Goal: Task Accomplishment & Management: Use online tool/utility

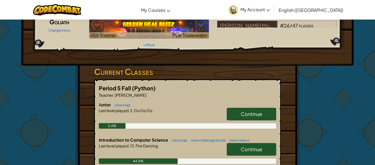
scroll to position [77, 0]
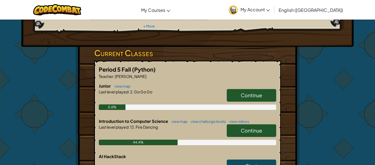
click at [260, 127] on span "Continue" at bounding box center [251, 130] width 21 height 6
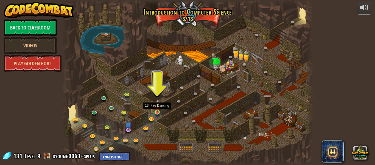
click at [157, 111] on img at bounding box center [158, 105] width 6 height 13
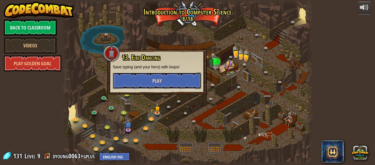
click at [164, 84] on button "Play" at bounding box center [157, 80] width 88 height 16
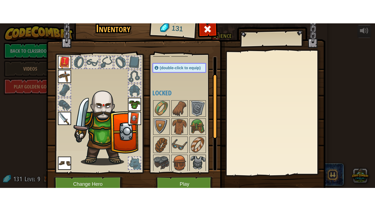
scroll to position [40, 0]
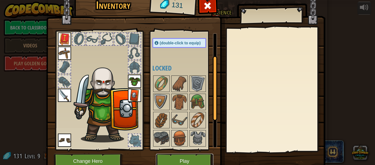
click at [190, 159] on button "Play" at bounding box center [184, 160] width 57 height 15
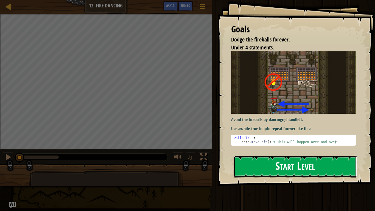
click at [284, 164] on button "Start Level" at bounding box center [295, 167] width 123 height 22
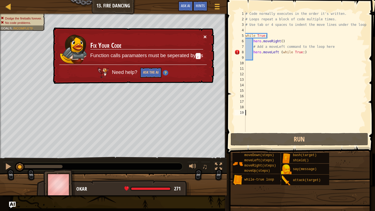
click at [205, 37] on button "×" at bounding box center [205, 37] width 3 height 6
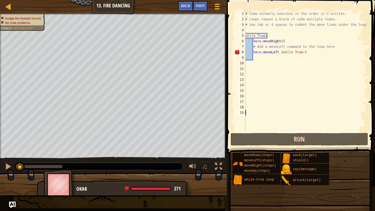
click at [307, 52] on div "# Code normally executes in the order it's written. # Loops repeat a block of c…" at bounding box center [306, 77] width 123 height 132
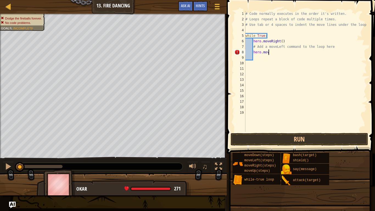
type textarea "h"
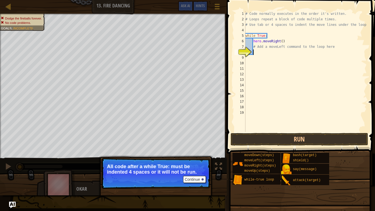
type textarea "h"
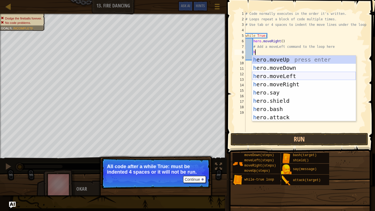
click at [276, 74] on div "h ero.moveUp press enter h ero.moveDown press enter h ero.moveLeft press enter …" at bounding box center [304, 97] width 104 height 82
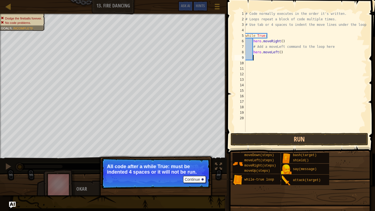
scroll to position [2, 1]
type textarea "h"
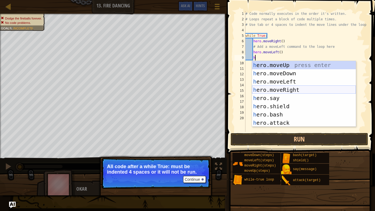
click at [279, 90] on div "h ero.moveUp press enter h ero.moveDown press enter h ero.moveLeft press enter …" at bounding box center [304, 102] width 104 height 82
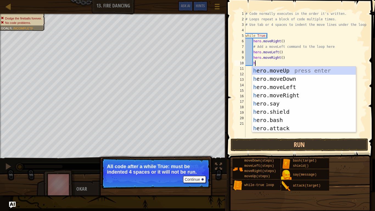
type textarea "h"
click at [278, 87] on div "h ero.moveUp press enter h ero.moveDown press enter h ero.moveLeft press enter …" at bounding box center [304, 108] width 104 height 82
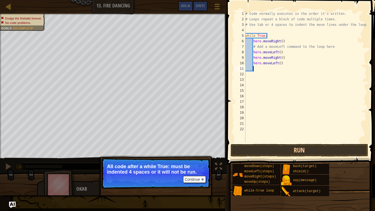
scroll to position [2, 1]
click at [272, 150] on button "Run" at bounding box center [300, 150] width 138 height 13
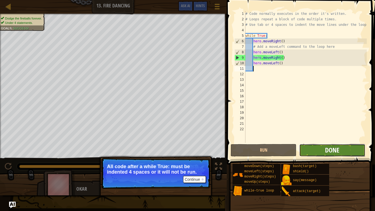
click at [328, 148] on span "Done" at bounding box center [332, 150] width 14 height 9
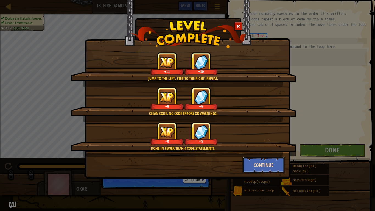
click at [268, 164] on button "Continue" at bounding box center [264, 165] width 43 height 16
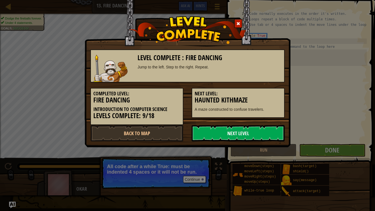
click at [253, 133] on link "Next Level" at bounding box center [238, 133] width 93 height 16
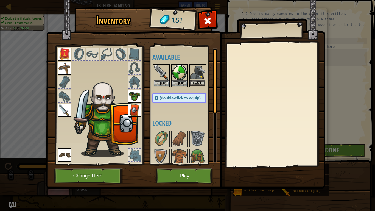
click at [196, 70] on img at bounding box center [197, 72] width 15 height 15
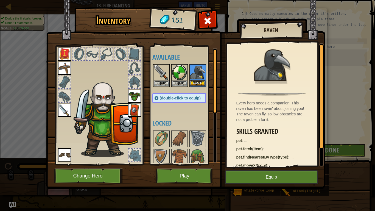
click at [196, 70] on img at bounding box center [197, 72] width 15 height 15
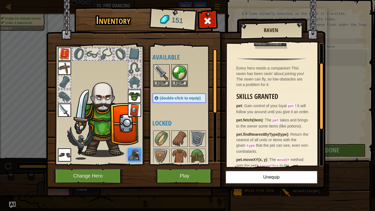
scroll to position [34, 0]
click at [192, 164] on button "Play" at bounding box center [184, 175] width 57 height 15
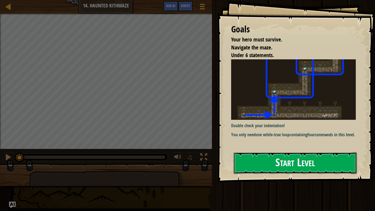
click at [267, 164] on button "Start Level" at bounding box center [295, 163] width 123 height 22
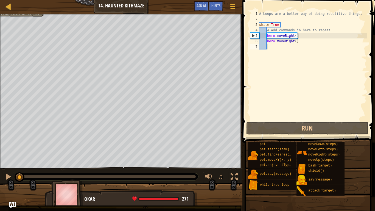
drag, startPoint x: 158, startPoint y: 176, endPoint x: 20, endPoint y: 177, distance: 138.2
click at [20, 164] on div at bounding box center [20, 177] width 10 height 10
click at [9, 164] on div at bounding box center [8, 176] width 7 height 7
click at [300, 41] on div "# Loops are a better way of doing repetitive things. while True : # Add command…" at bounding box center [312, 71] width 109 height 121
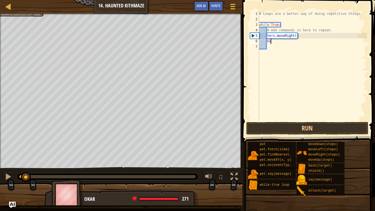
type textarea "h"
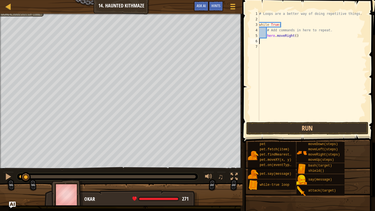
click at [282, 25] on div "# Loops are a better way of doing repetitive things. while True : # Add command…" at bounding box center [312, 71] width 109 height 121
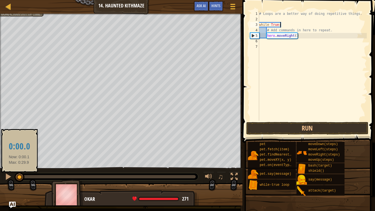
drag, startPoint x: 24, startPoint y: 175, endPoint x: 19, endPoint y: 176, distance: 5.3
click at [19, 164] on div at bounding box center [20, 177] width 10 height 10
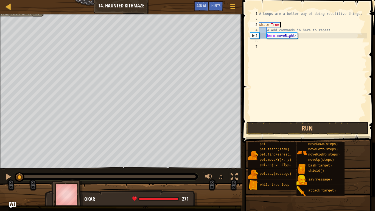
click at [284, 25] on div "# Loops are a better way of doing repetitive things. while True : # Add command…" at bounding box center [312, 71] width 109 height 121
type textarea "w"
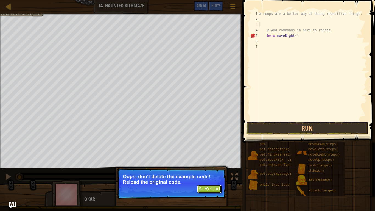
click at [203, 164] on button "↻ Reload" at bounding box center [209, 189] width 24 height 8
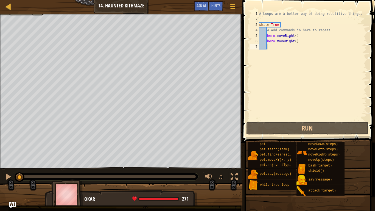
click at [12, 164] on div "Your hero must survive. Navigate the maze. No code problems. Under 6 statements…" at bounding box center [187, 110] width 375 height 192
click at [7, 164] on div at bounding box center [8, 176] width 7 height 7
click at [298, 42] on div "# Loops are a better way of doing repetitive things. while True : # Add command…" at bounding box center [312, 71] width 109 height 121
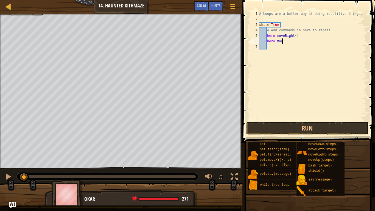
type textarea "h"
click at [296, 36] on div "# Loops are a better way of doing repetitive things. while True : # Add command…" at bounding box center [312, 71] width 109 height 121
type textarea "hero.moveRight(2)"
click at [282, 43] on div "# Loops are a better way of doing repetitive things. while True : # Add command…" at bounding box center [312, 71] width 109 height 121
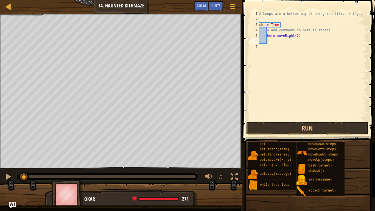
type textarea "h"
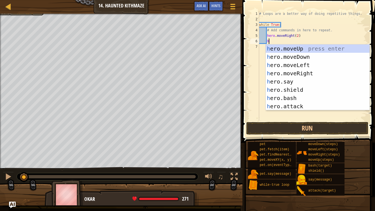
scroll to position [2, 1]
click at [294, 49] on div "h ero.moveUp press enter h ero.moveDown press enter h ero.moveLeft press enter …" at bounding box center [318, 86] width 104 height 82
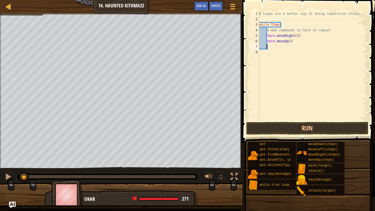
scroll to position [2, 1]
click at [291, 42] on div "# Loops are a better way of doing repetitive things. while True : # Add command…" at bounding box center [312, 71] width 109 height 121
type textarea "hero.moveUp(2)"
click at [264, 130] on button "Run" at bounding box center [308, 128] width 122 height 13
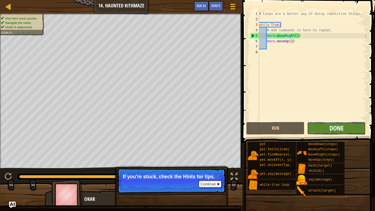
click at [334, 129] on span "Done" at bounding box center [337, 128] width 14 height 9
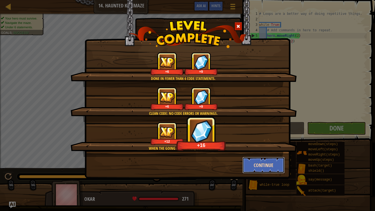
click at [261, 164] on button "Continue" at bounding box center [264, 165] width 43 height 16
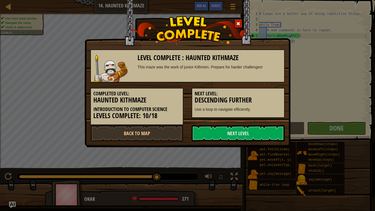
click at [261, 164] on div "Level Complete : Haunted Kithmaze This maze was the work of junior Kithmen. Pre…" at bounding box center [187, 105] width 375 height 211
click at [229, 133] on link "Next Level" at bounding box center [238, 133] width 93 height 16
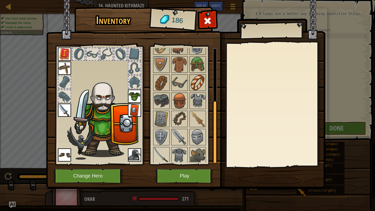
scroll to position [94, 0]
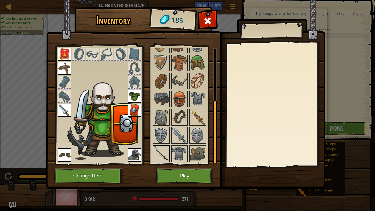
click at [161, 151] on img at bounding box center [161, 153] width 15 height 15
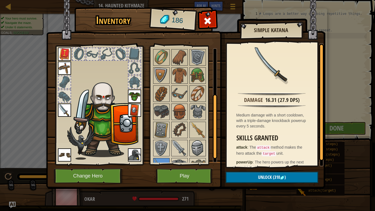
scroll to position [83, 0]
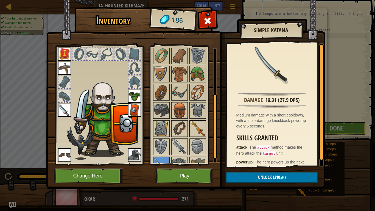
click at [197, 127] on img at bounding box center [197, 128] width 15 height 15
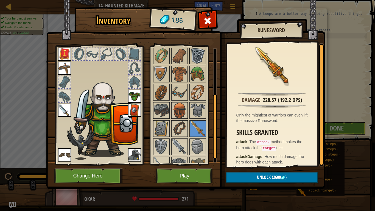
click at [196, 57] on img at bounding box center [197, 55] width 15 height 15
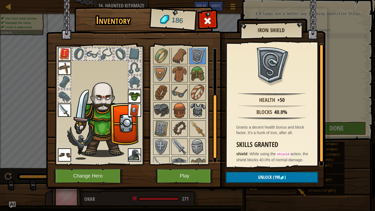
click at [197, 106] on img at bounding box center [197, 110] width 15 height 15
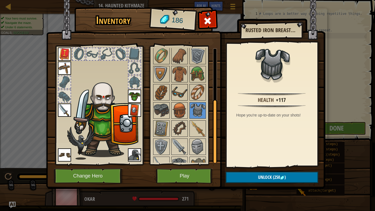
scroll to position [94, 0]
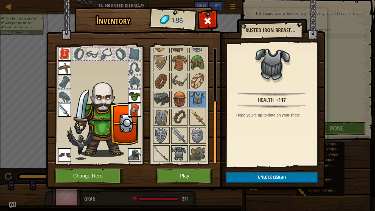
click at [180, 152] on img at bounding box center [179, 153] width 15 height 15
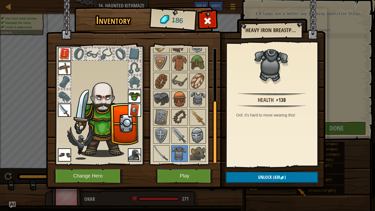
click at [197, 135] on img at bounding box center [197, 135] width 15 height 15
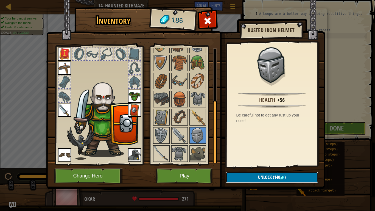
click at [240, 164] on button "Unlock (140 )" at bounding box center [272, 177] width 93 height 11
click at [244, 164] on button "Confirm" at bounding box center [272, 177] width 93 height 11
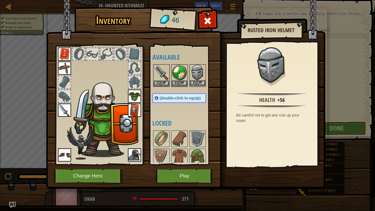
click at [195, 79] on img at bounding box center [197, 72] width 15 height 15
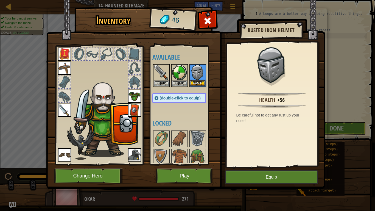
click at [195, 79] on img at bounding box center [197, 72] width 15 height 15
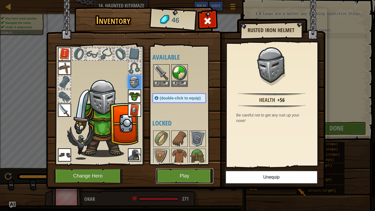
click at [182, 164] on button "Play" at bounding box center [184, 175] width 57 height 15
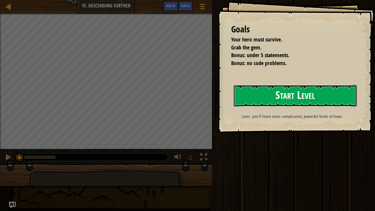
click at [299, 96] on button "Start Level" at bounding box center [295, 96] width 123 height 22
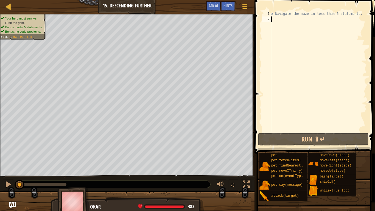
type textarea "w"
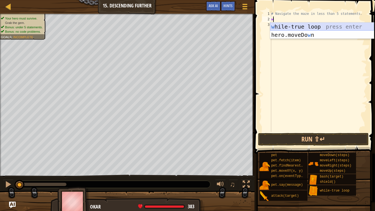
click at [322, 27] on div "w [PERSON_NAME]-true loop press enter hero.moveDo w n press enter" at bounding box center [322, 39] width 104 height 33
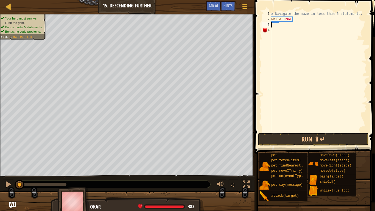
type textarea "r"
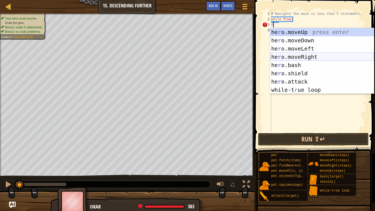
click at [301, 55] on div "he r o.moveUp press enter he r o.moveDown press enter he r o.moveLeft press ent…" at bounding box center [322, 69] width 104 height 82
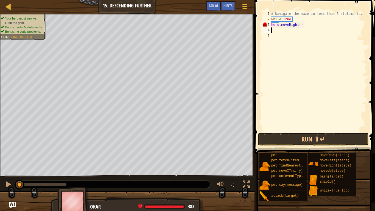
click at [300, 24] on div "# Navigate the maze in less than 5 statements. while True : hero . moveRight ( )" at bounding box center [318, 77] width 97 height 132
type textarea "hero.moveRight(2)"
click at [278, 32] on div "# Navigate the maze in less than 5 statements. while True : hero . moveRight ( …" at bounding box center [318, 77] width 97 height 132
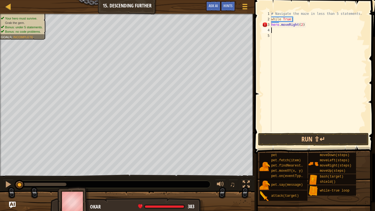
type textarea "h"
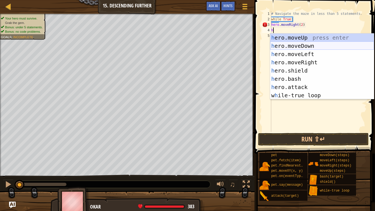
click at [291, 45] on div "h ero.moveUp press enter h ero.moveDown press enter h ero.moveLeft press enter …" at bounding box center [322, 75] width 104 height 82
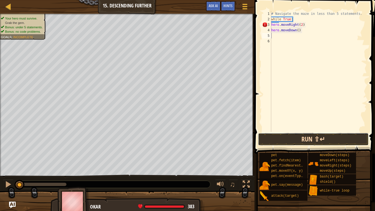
click at [295, 136] on button "Run ⇧↵" at bounding box center [313, 139] width 111 height 13
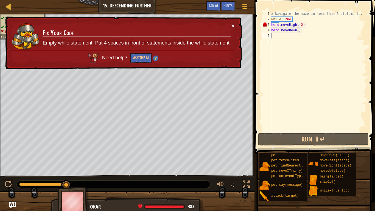
click at [234, 25] on button "×" at bounding box center [232, 26] width 3 height 6
click at [296, 19] on div "# Navigate the maze in less than 5 statements. while True : hero . moveRight ( …" at bounding box center [318, 77] width 97 height 132
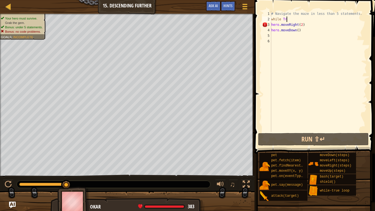
scroll to position [2, 1]
type textarea "w"
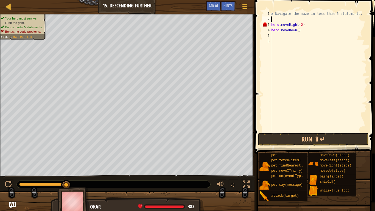
scroll to position [2, 0]
click at [303, 25] on div "# Navigate the maze in less than 5 statements. hero . moveRight ( 2 ) hero . mo…" at bounding box center [318, 77] width 97 height 132
type textarea "h"
click at [299, 32] on div "# Navigate the maze in less than 5 statements. hero . moveDown ( )" at bounding box center [318, 77] width 97 height 132
click at [302, 30] on div "# Navigate the maze in less than 5 statements. hero . moveDown ( )" at bounding box center [318, 77] width 97 height 132
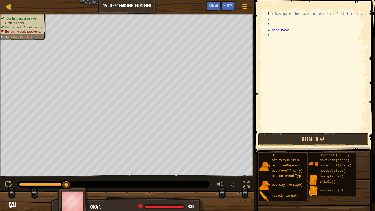
type textarea "h"
click at [273, 20] on div "# Navigate the maze in less than 5 statements." at bounding box center [318, 77] width 97 height 132
type textarea "h"
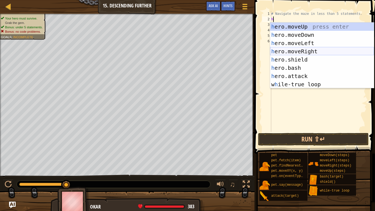
click at [289, 49] on div "h ero.moveUp press enter h ero.moveDown press enter h ero.moveLeft press enter …" at bounding box center [322, 64] width 104 height 82
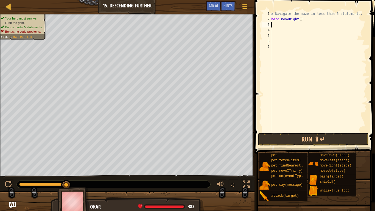
click at [301, 20] on div "# Navigate the maze in less than 5 statements. hero . moveRight ( )" at bounding box center [318, 77] width 97 height 132
type textarea "hero.moveRight(2)"
click at [276, 26] on div "# Navigate the maze in less than 5 statements. hero . moveRight ( 2 )" at bounding box center [318, 77] width 97 height 132
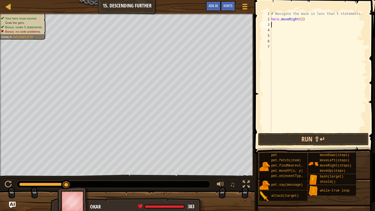
type textarea "h"
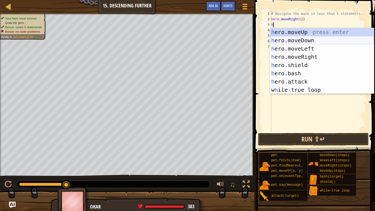
click at [293, 40] on div "h ero.moveUp press enter h ero.moveDown press enter h ero.moveLeft press enter …" at bounding box center [322, 69] width 104 height 82
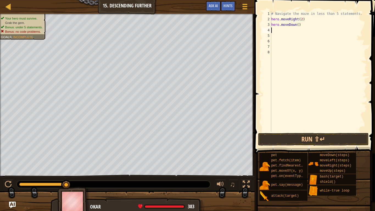
type textarea "h"
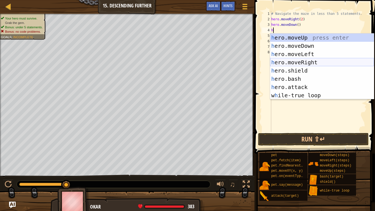
click at [288, 62] on div "h ero.moveUp press enter h ero.moveDown press enter h ero.moveLeft press enter …" at bounding box center [322, 75] width 104 height 82
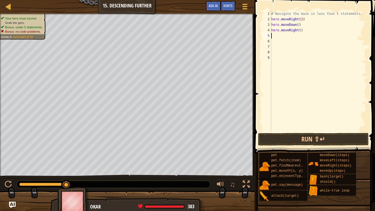
click at [301, 30] on div "# Navigate the maze in less than 5 statements. hero . moveRight ( 2 ) hero . mo…" at bounding box center [318, 77] width 97 height 132
type textarea "hero.moveRight(2)"
click at [275, 36] on div "# Navigate the maze in less than 5 statements. hero . moveRight ( 2 ) hero . mo…" at bounding box center [318, 77] width 97 height 132
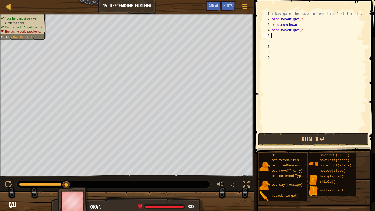
type textarea "h"
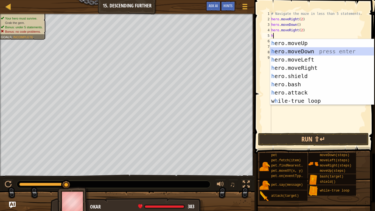
click at [292, 52] on div "h ero.moveUp press enter h ero.moveDown press enter h ero.moveLeft press enter …" at bounding box center [322, 80] width 104 height 82
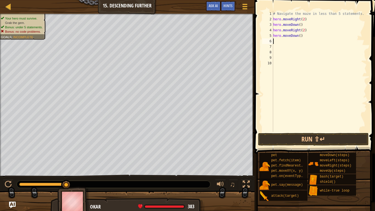
type textarea "h"
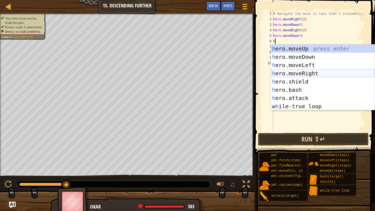
click at [300, 73] on div "h ero.moveUp press enter h ero.moveDown press enter h ero.moveLeft press enter …" at bounding box center [323, 86] width 104 height 82
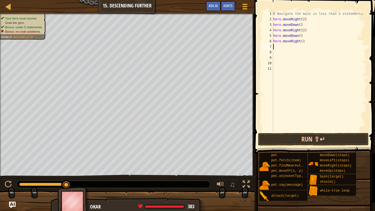
click at [302, 40] on div "# Navigate the maze in less than 5 statements. hero . moveRight ( 2 ) hero . mo…" at bounding box center [319, 77] width 95 height 132
type textarea "hero.moveRight(2)"
click at [308, 140] on button "Run ⇧↵" at bounding box center [313, 139] width 111 height 13
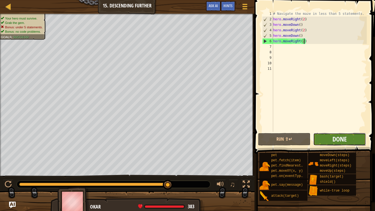
click at [334, 140] on span "Done" at bounding box center [340, 139] width 14 height 9
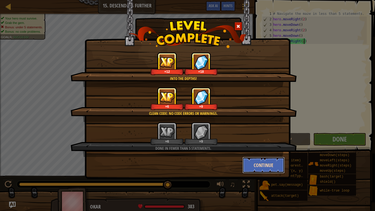
click at [283, 159] on button "Continue" at bounding box center [264, 165] width 43 height 16
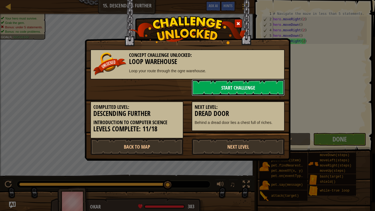
click at [256, 92] on link "Start Challenge" at bounding box center [238, 87] width 93 height 16
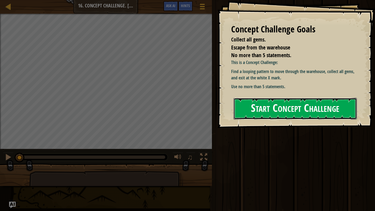
click at [276, 103] on button "Start Concept Challenge" at bounding box center [295, 109] width 123 height 22
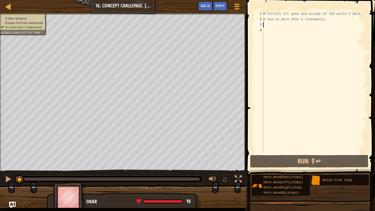
click at [267, 25] on div "# Collect all gems and escape at the white X mark. # Use no more than 5 stateme…" at bounding box center [314, 88] width 105 height 154
type textarea "h"
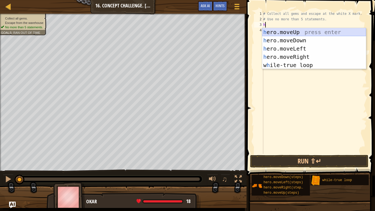
click at [274, 32] on div "h ero.moveUp press enter h ero.moveDown press enter h ero.moveLeft press enter …" at bounding box center [314, 57] width 104 height 58
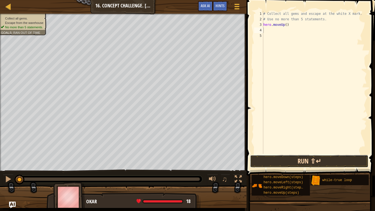
click at [257, 159] on button "Run ⇧↵" at bounding box center [309, 161] width 118 height 13
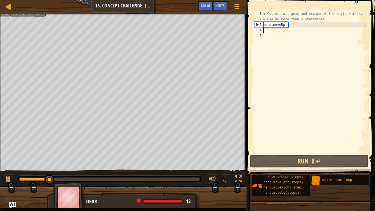
type textarea "h"
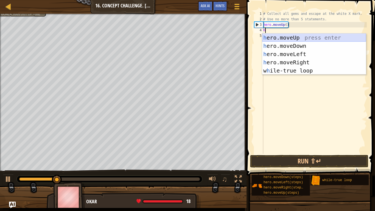
click at [289, 38] on div "h ero.moveUp press enter h ero.moveDown press enter h ero.moveLeft press enter …" at bounding box center [314, 63] width 104 height 58
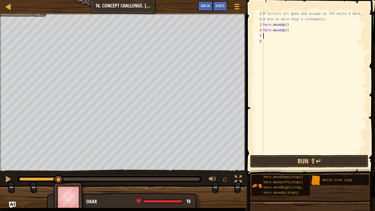
click at [288, 32] on div "# Collect all gems and escape at the white X mark. # Use no more than 5 stateme…" at bounding box center [314, 88] width 105 height 154
type textarea "h"
click at [287, 25] on div "# Collect all gems and escape at the white X mark. # Use no more than 5 stateme…" at bounding box center [314, 88] width 105 height 154
type textarea "hero.moveUp(2)"
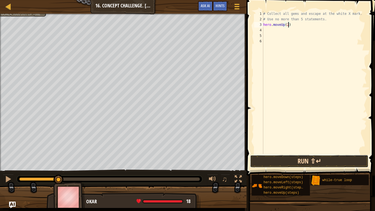
click at [287, 162] on button "Run ⇧↵" at bounding box center [309, 161] width 118 height 13
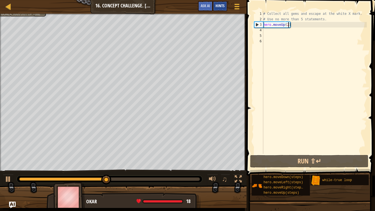
click at [220, 6] on span "Hints" at bounding box center [220, 5] width 9 height 5
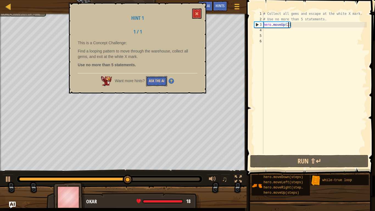
click at [157, 83] on button "Ask the AI" at bounding box center [156, 81] width 21 height 10
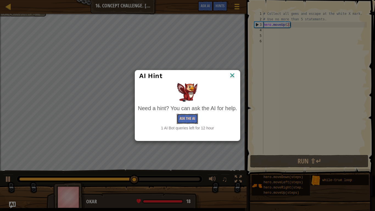
click at [191, 119] on button "Ask the AI" at bounding box center [187, 119] width 21 height 10
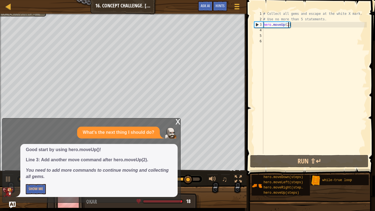
click at [273, 32] on div "# Collect all gems and escape at the white X mark. # Use no more than 5 stateme…" at bounding box center [314, 88] width 105 height 154
type textarea "h"
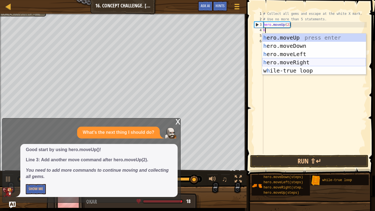
click at [281, 60] on div "h ero.moveUp press enter h ero.moveDown press enter h ero.moveLeft press enter …" at bounding box center [314, 63] width 104 height 58
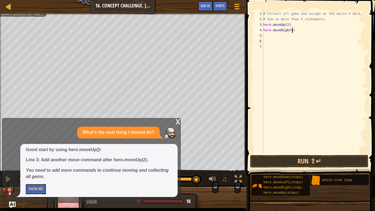
click at [292, 31] on div "# Collect all gems and escape at the white X mark. # Use no more than 5 stateme…" at bounding box center [314, 88] width 105 height 154
type textarea "hero.moveRight(2)"
click at [30, 164] on button "Show Me" at bounding box center [36, 189] width 20 height 10
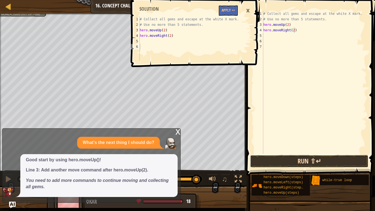
click at [279, 161] on button "Run ⇧↵" at bounding box center [309, 161] width 118 height 13
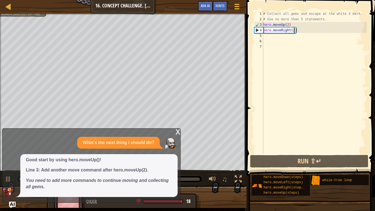
click at [176, 131] on div "x" at bounding box center [178, 131] width 5 height 5
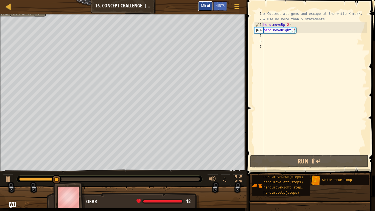
click at [208, 6] on span "Ask AI" at bounding box center [205, 5] width 9 height 5
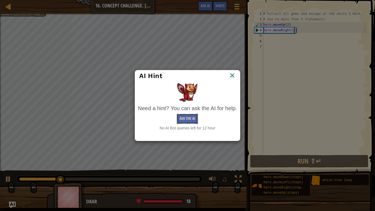
click at [193, 118] on button "Ask the AI" at bounding box center [187, 119] width 21 height 10
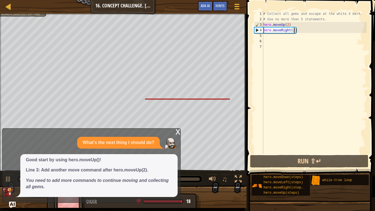
click at [177, 134] on div "x" at bounding box center [178, 131] width 5 height 5
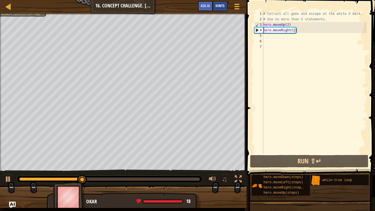
click at [220, 6] on span "Hints" at bounding box center [220, 5] width 9 height 5
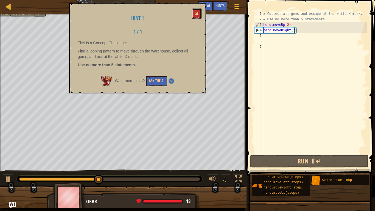
click at [197, 12] on span at bounding box center [197, 14] width 4 height 4
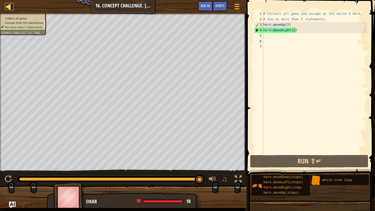
click at [10, 5] on div at bounding box center [8, 6] width 7 height 7
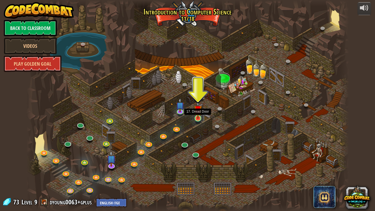
click at [198, 117] on img at bounding box center [198, 109] width 8 height 19
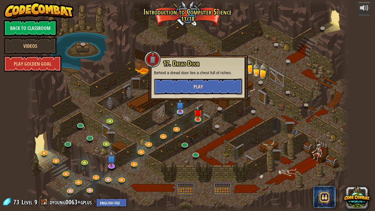
click at [194, 86] on span "Play" at bounding box center [198, 86] width 9 height 7
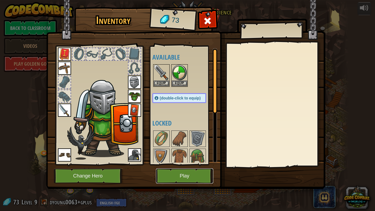
click at [169, 164] on button "Play" at bounding box center [184, 175] width 57 height 15
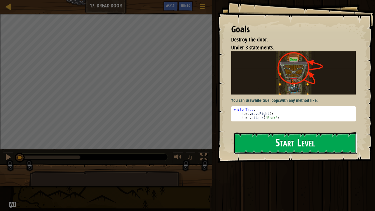
click at [279, 145] on button "Start Level" at bounding box center [295, 143] width 123 height 22
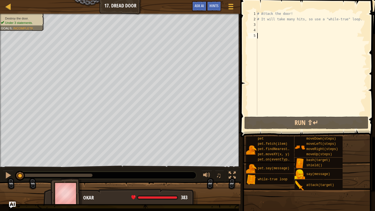
click at [261, 26] on div "# Attack the door! # It will take many hits, so use a "while-true" loop." at bounding box center [311, 68] width 111 height 115
type textarea "w"
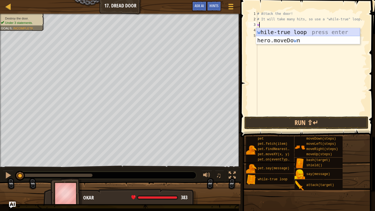
click at [270, 31] on div "w [PERSON_NAME]-true loop press enter hero.moveDo w n press enter" at bounding box center [308, 44] width 104 height 33
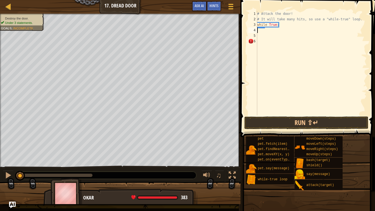
type textarea "while True:"
click at [258, 32] on div "# Attack the door! # It will take many hits, so use a "while-true" loop. while …" at bounding box center [311, 68] width 111 height 115
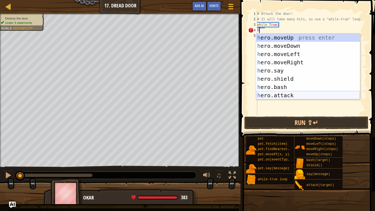
click at [283, 93] on div "h ero.moveUp press enter h ero.moveDown press enter h ero.moveLeft press enter …" at bounding box center [308, 75] width 104 height 82
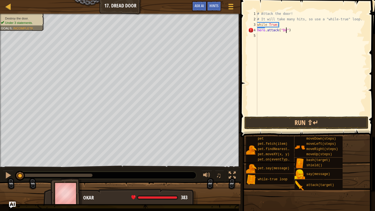
type textarea "hero.attack("Door")"
click at [264, 36] on div "# Attack the door! # It will take many hits, so use a "while-true" loop. while …" at bounding box center [311, 68] width 111 height 115
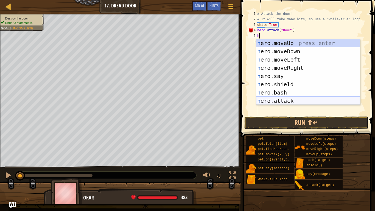
click at [266, 101] on div "h ero.moveUp press enter h ero.moveDown press enter h ero.moveLeft press enter …" at bounding box center [308, 80] width 104 height 82
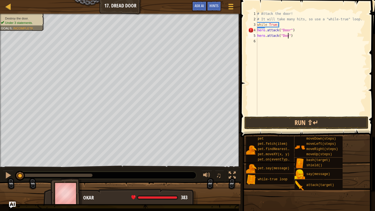
scroll to position [2, 5]
click at [266, 119] on button "Run ⇧↵" at bounding box center [307, 123] width 124 height 13
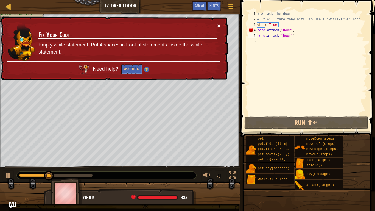
click at [219, 25] on button "×" at bounding box center [218, 26] width 3 height 6
click at [133, 71] on button "Ask the AI" at bounding box center [131, 69] width 21 height 10
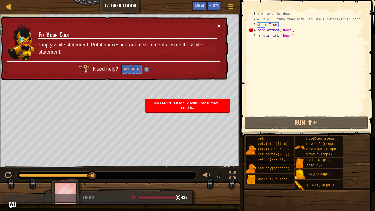
click at [217, 27] on button "×" at bounding box center [218, 26] width 3 height 6
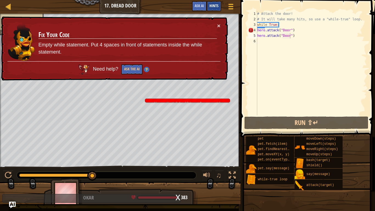
click at [217, 5] on span "Hints" at bounding box center [214, 5] width 9 height 5
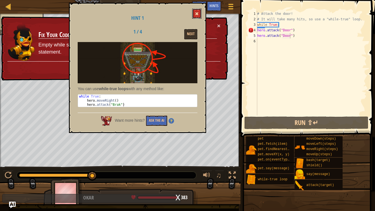
click at [197, 13] on span at bounding box center [197, 14] width 4 height 4
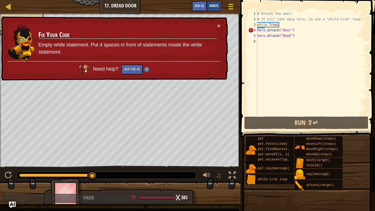
click at [210, 7] on span "Hints" at bounding box center [214, 5] width 9 height 5
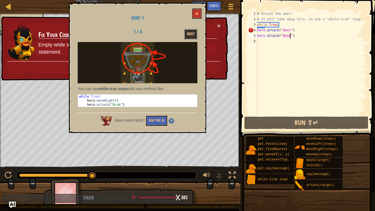
click at [192, 35] on button "Next" at bounding box center [190, 34] width 13 height 10
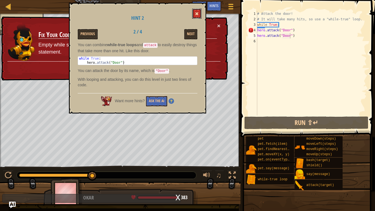
click at [196, 14] on span at bounding box center [197, 14] width 4 height 4
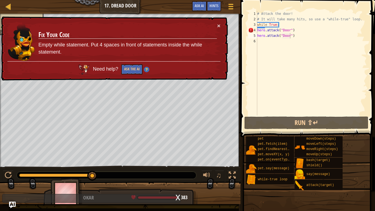
click at [295, 36] on div "# Attack the door! # It will take many hits, so use a "while-true" loop. while …" at bounding box center [311, 68] width 111 height 115
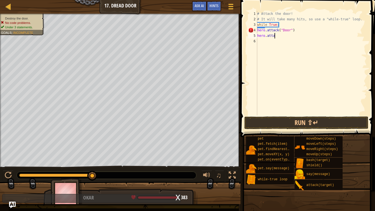
scroll to position [2, 1]
type textarea "h"
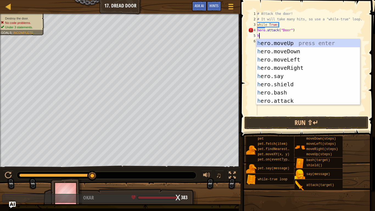
click at [292, 106] on div "# Attack the door! # It will take many hits, so use a "while-true" loop. while …" at bounding box center [311, 68] width 111 height 115
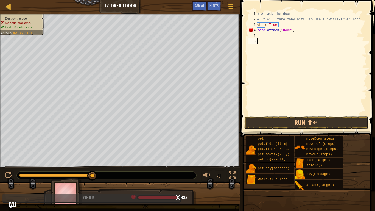
click at [262, 36] on div "# Attack the door! # It will take many hits, so use a "while-true" loop. while …" at bounding box center [311, 68] width 111 height 115
type textarea "h"
click at [295, 31] on div "# Attack the door! # It will take many hits, so use a "while-true" loop. while …" at bounding box center [311, 68] width 111 height 115
type textarea "h"
click at [283, 24] on div "# Attack the door! # It will take many hits, so use a "while-true" loop. while …" at bounding box center [311, 68] width 111 height 115
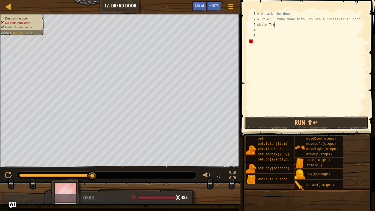
type textarea "w"
type textarea "h"
click at [311, 107] on div "# Attack the door! # It will take many hits, so use a "while-true" loop. h" at bounding box center [311, 68] width 111 height 115
click at [264, 26] on div "# Attack the door! # It will take many hits, so use a "while-true" loop. h" at bounding box center [311, 68] width 111 height 115
type textarea "h"
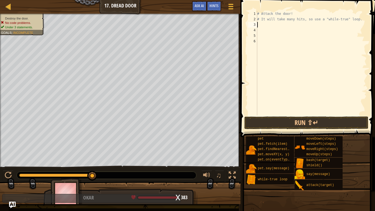
type textarea "w"
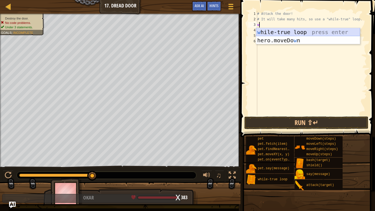
click at [285, 31] on div "w [PERSON_NAME]-true loop press enter hero.moveDo w n press enter" at bounding box center [308, 44] width 104 height 33
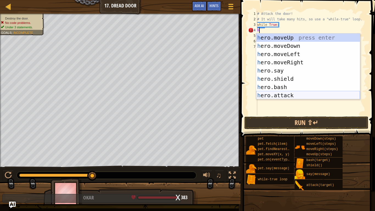
click at [279, 93] on div "h ero.moveUp press enter h ero.moveDown press enter h ero.moveLeft press enter …" at bounding box center [308, 75] width 104 height 82
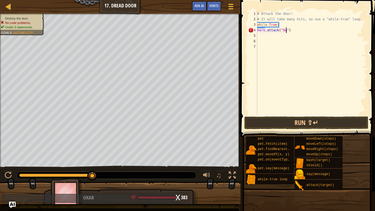
type textarea "hero.attack("Door")"
click at [264, 37] on div "# Attack the door! # It will take many hits, so use a "while-true" loop. while …" at bounding box center [311, 68] width 111 height 115
click at [282, 123] on button "Run ⇧↵" at bounding box center [307, 123] width 124 height 13
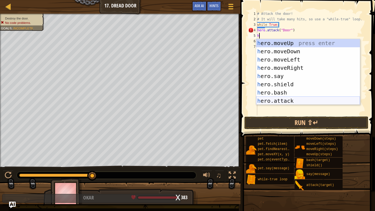
click at [277, 101] on div "h ero.moveUp press enter h ero.moveDown press enter h ero.moveLeft press enter …" at bounding box center [308, 80] width 104 height 82
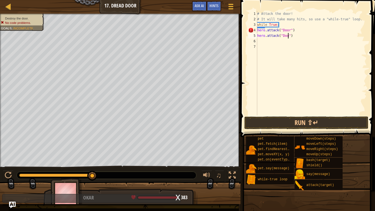
type textarea "hero.attack("Door")"
click at [262, 42] on div "# Attack the door! # It will take many hits, so use a "while-true" loop. while …" at bounding box center [311, 68] width 111 height 115
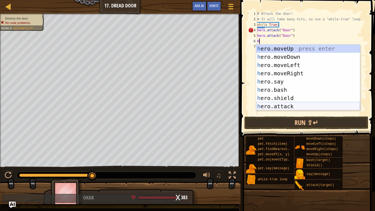
click at [272, 107] on div "h ero.moveUp press enter h ero.moveDown press enter h ero.moveLeft press enter …" at bounding box center [308, 86] width 104 height 82
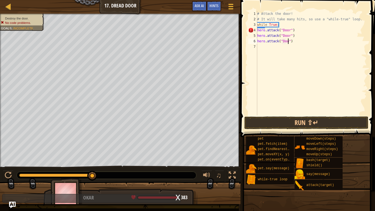
scroll to position [2, 5]
click at [315, 124] on button "Run ⇧↵" at bounding box center [307, 123] width 124 height 13
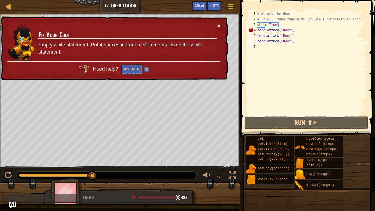
click at [217, 24] on button "×" at bounding box center [218, 26] width 3 height 6
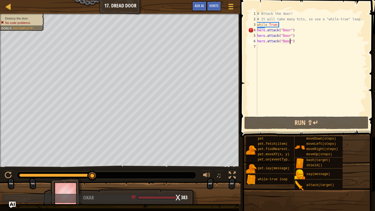
click at [297, 30] on div "# Attack the door! # It will take many hits, so use a "while-true" loop. while …" at bounding box center [311, 68] width 111 height 115
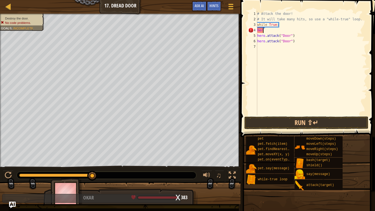
scroll to position [2, 0]
type textarea "h"
click at [293, 124] on button "Run ⇧↵" at bounding box center [307, 123] width 124 height 13
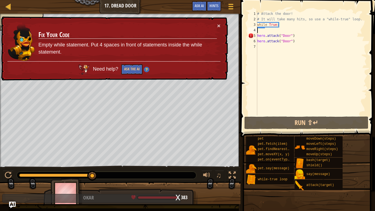
click at [281, 24] on div "# Attack the door! # It will take many hits, so use a "while-true" loop. while …" at bounding box center [311, 68] width 111 height 115
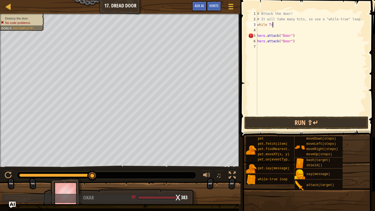
type textarea "w"
click at [281, 125] on button "Run ⇧↵" at bounding box center [307, 123] width 124 height 13
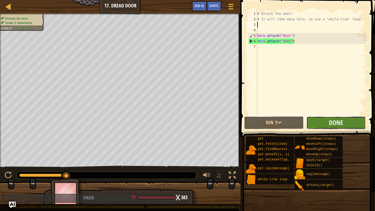
click at [324, 125] on button "Done" at bounding box center [336, 123] width 59 height 13
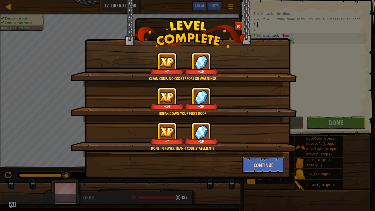
click at [265, 164] on button "Continue" at bounding box center [264, 165] width 43 height 16
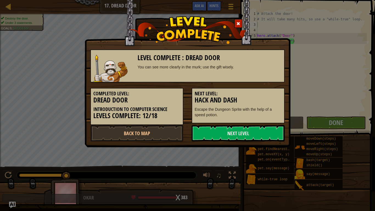
click at [257, 164] on div "Level Complete : Dread Door You can see more clearly in the murk; use the gift …" at bounding box center [187, 105] width 375 height 211
click at [224, 134] on link "Next Level" at bounding box center [238, 133] width 93 height 16
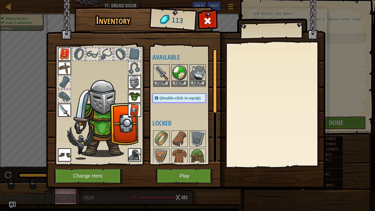
click at [194, 77] on img at bounding box center [197, 72] width 15 height 15
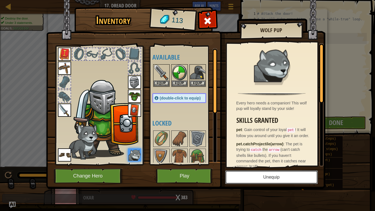
click at [265, 164] on button "Unequip" at bounding box center [271, 177] width 93 height 14
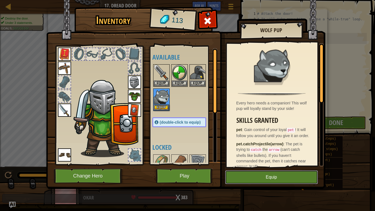
click at [231, 164] on button "Equip" at bounding box center [271, 177] width 93 height 14
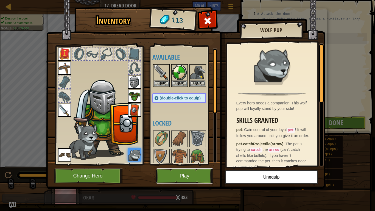
click at [190, 164] on button "Play" at bounding box center [184, 175] width 57 height 15
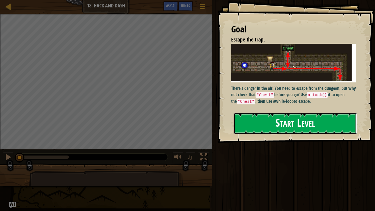
click at [315, 125] on button "Start Level" at bounding box center [295, 124] width 123 height 22
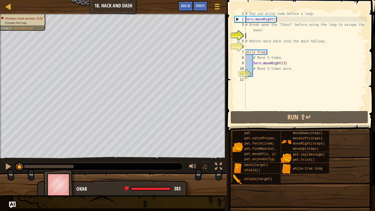
click at [248, 36] on div "# You can write code before a loop. hero . moveRight ( ) # Break open the "Ches…" at bounding box center [306, 66] width 123 height 110
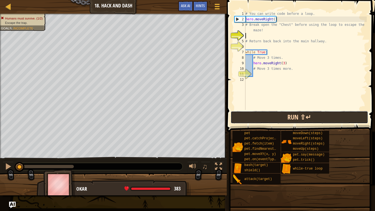
click at [265, 114] on button "Run ⇧↵" at bounding box center [300, 117] width 138 height 13
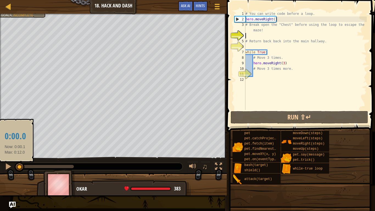
drag, startPoint x: 72, startPoint y: 166, endPoint x: 15, endPoint y: 168, distance: 56.6
click at [15, 164] on div at bounding box center [20, 167] width 10 height 10
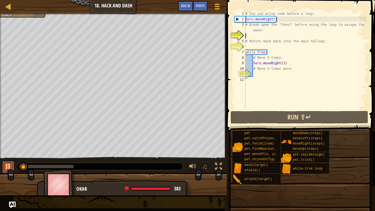
click at [11, 164] on div at bounding box center [8, 166] width 7 height 7
drag, startPoint x: 25, startPoint y: 165, endPoint x: 11, endPoint y: 170, distance: 14.6
click at [11, 164] on div "♫" at bounding box center [113, 165] width 227 height 16
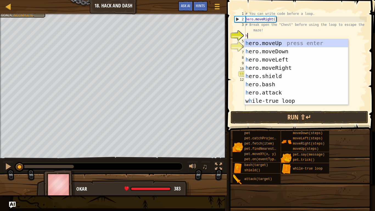
scroll to position [2, 0]
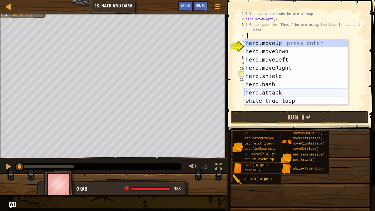
click at [264, 92] on div "h ero.moveUp press enter h ero.moveDown press enter h ero.moveLeft press enter …" at bounding box center [297, 80] width 104 height 82
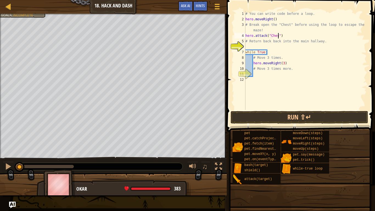
type textarea "hero.attack("Chest")"
click at [253, 75] on div "# You can write code before a loop. hero . moveRight ( ) # Break open the "Ches…" at bounding box center [306, 66] width 123 height 110
click at [259, 116] on button "Run ⇧↵" at bounding box center [300, 117] width 138 height 13
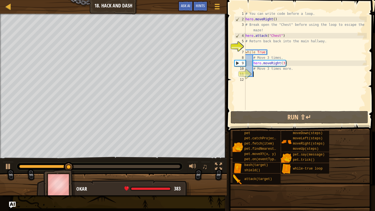
click at [247, 45] on div "# You can write code before a loop. hero . moveRight ( ) # Break open the "Ches…" at bounding box center [306, 66] width 123 height 110
type textarea "h"
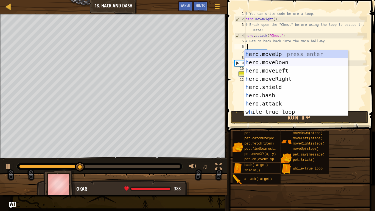
click at [267, 64] on div "h ero.moveUp press enter h ero.moveDown press enter h ero.moveLeft press enter …" at bounding box center [297, 91] width 104 height 82
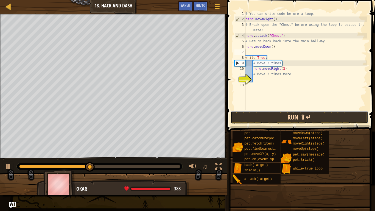
click at [240, 116] on button "Run ⇧↵" at bounding box center [300, 117] width 138 height 13
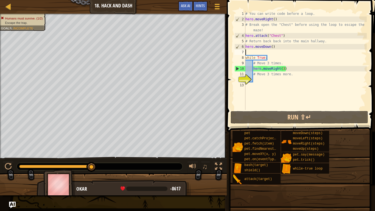
click at [285, 70] on div "# You can write code before a loop. hero . moveRight ( ) # Break open the "Ches…" at bounding box center [306, 66] width 123 height 110
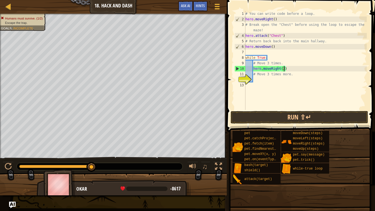
scroll to position [2, 5]
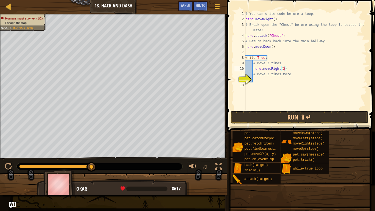
click at [270, 58] on div "# You can write code before a loop. hero . moveRight ( ) # Break open the "Ches…" at bounding box center [306, 66] width 123 height 110
type textarea "w"
click at [285, 70] on div "# You can write code before a loop. hero . moveRight ( ) # Break open the "Ches…" at bounding box center [306, 66] width 123 height 110
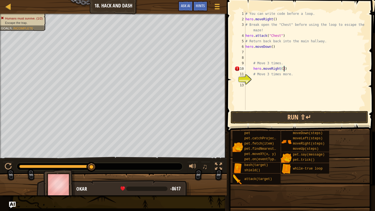
click at [289, 71] on div "# You can write code before a loop. hero . moveRight ( ) # Break open the "Ches…" at bounding box center [306, 66] width 123 height 110
type textarea "h"
type textarea "# Move 3 times."
click at [246, 76] on div "11" at bounding box center [240, 73] width 11 height 5
click at [255, 76] on div "# You can write code before a loop. hero . moveRight ( ) # Break open the "Ches…" at bounding box center [306, 66] width 123 height 110
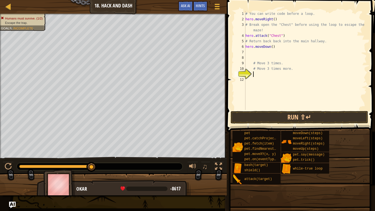
type textarea "h"
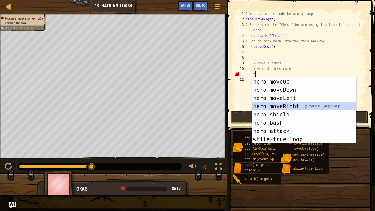
click at [274, 107] on div "h ero.moveUp press enter h ero.moveDown press enter h ero.moveLeft press enter …" at bounding box center [304, 118] width 104 height 82
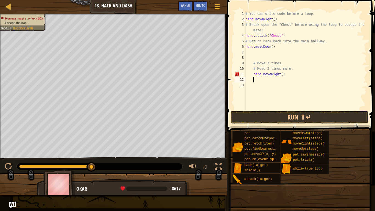
click at [283, 74] on div "# You can write code before a loop. hero . moveRight ( ) # Break open the "Ches…" at bounding box center [306, 66] width 123 height 110
type textarea "hero.moveRight(3)"
click at [254, 82] on div "# You can write code before a loop. hero . moveRight ( ) # Break open the "Ches…" at bounding box center [306, 66] width 123 height 110
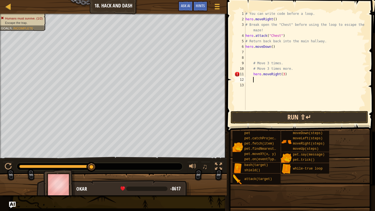
type textarea "h"
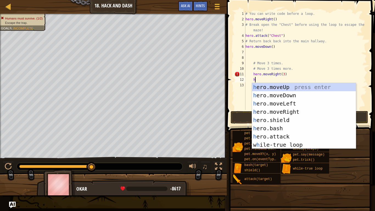
scroll to position [2, 1]
click at [276, 96] on div "h ero.moveUp press enter h ero.moveDown press enter h ero.moveLeft press enter …" at bounding box center [304, 124] width 104 height 82
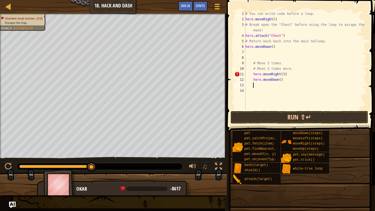
scroll to position [2, 1]
click at [267, 120] on button "Run ⇧↵" at bounding box center [300, 117] width 138 height 13
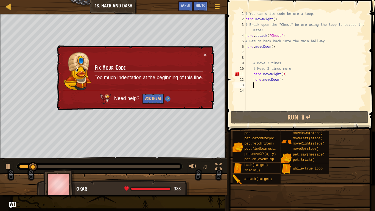
click at [207, 53] on div "× Fix Your Code Too much indentation at the beginning of this line. Need help? …" at bounding box center [135, 77] width 158 height 65
click at [207, 54] on div "× Fix Your Code Too much indentation at the beginning of this line. Need help? …" at bounding box center [135, 77] width 158 height 65
click at [289, 74] on div "# You can write code before a loop. hero . moveRight ( ) # Break open the "Ches…" at bounding box center [306, 66] width 123 height 110
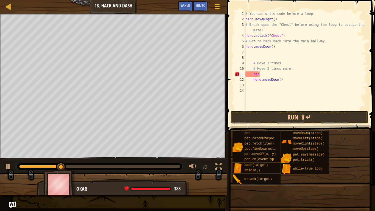
type textarea "h"
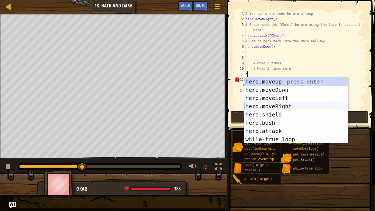
click at [285, 106] on div "h ero.moveUp press enter h ero.moveDown press enter h ero.moveLeft press enter …" at bounding box center [297, 118] width 104 height 82
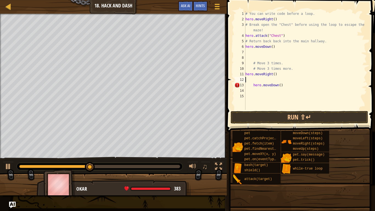
click at [275, 74] on div "# You can write code before a loop. hero . moveRight ( ) # Break open the "Ches…" at bounding box center [306, 66] width 123 height 110
click at [284, 86] on div "# You can write code before a loop. hero . moveRight ( ) # Break open the "Ches…" at bounding box center [306, 66] width 123 height 110
type textarea "h"
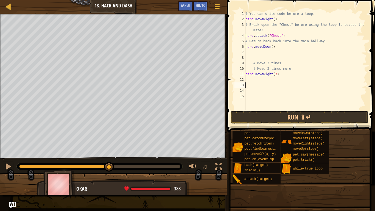
type textarea "h"
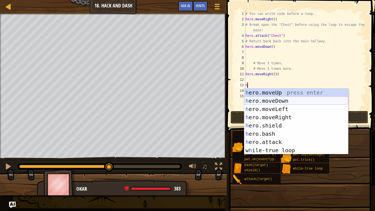
click at [281, 102] on div "h ero.moveUp press enter h ero.moveDown press enter h ero.moveLeft press enter …" at bounding box center [297, 129] width 104 height 82
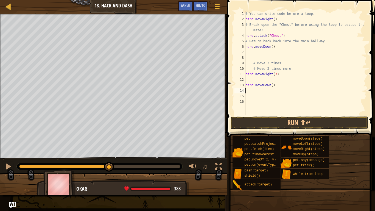
click at [272, 85] on div "# You can write code before a loop. hero . moveRight ( ) # Break open the "Ches…" at bounding box center [306, 68] width 123 height 115
type textarea "hero.moveDown()"
click at [249, 80] on div "# You can write code before a loop. hero . moveRight ( ) # Break open the "Ches…" at bounding box center [306, 68] width 123 height 115
type textarea "w"
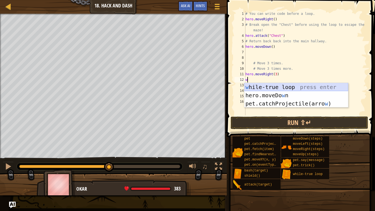
click at [260, 86] on div "w [PERSON_NAME]-true loop press enter hero.moveDo w n press enter pet.catchProj…" at bounding box center [297, 103] width 104 height 41
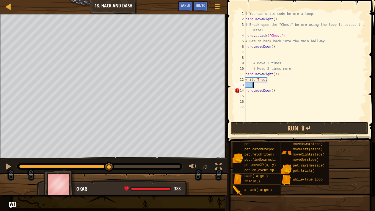
click at [276, 90] on div "# You can write code before a loop. hero . moveRight ( ) # Break open the "Ches…" at bounding box center [306, 71] width 123 height 121
type textarea "h"
click at [255, 85] on div "# You can write code before a loop. hero . moveRight ( ) # Break open the "Ches…" at bounding box center [306, 71] width 123 height 121
type textarea "h"
click at [268, 82] on div "# You can write code before a loop. hero . moveRight ( ) # Break open the "Ches…" at bounding box center [306, 71] width 123 height 121
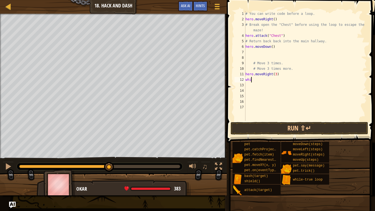
type textarea "w"
type textarea "h"
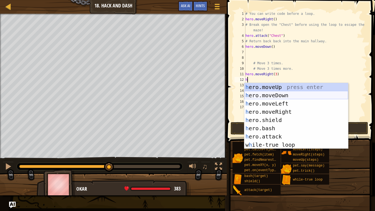
click at [276, 97] on div "h ero.moveUp press enter h ero.moveDown press enter h ero.moveLeft press enter …" at bounding box center [297, 124] width 104 height 82
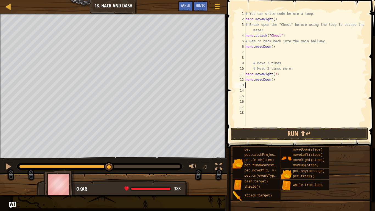
click at [273, 79] on div "# You can write code before a loop. hero . moveRight ( ) # Break open the "Ches…" at bounding box center [306, 74] width 123 height 126
type textarea "hero.moveDown(3)"
click at [282, 133] on button "Run ⇧↵" at bounding box center [300, 134] width 138 height 13
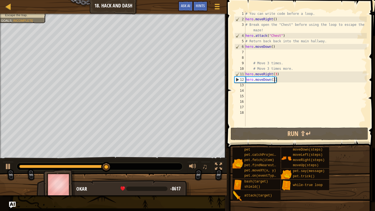
click at [248, 86] on div "# You can write code before a loop. hero . moveRight ( ) # Break open the "Ches…" at bounding box center [306, 74] width 123 height 126
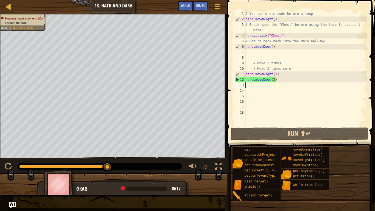
scroll to position [2, 0]
type textarea "h"
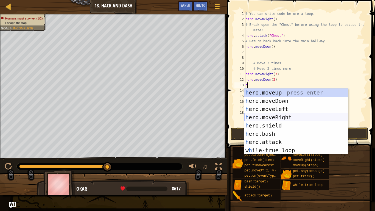
click at [279, 117] on div "h ero.moveUp press enter h ero.moveDown press enter h ero.moveLeft press enter …" at bounding box center [297, 129] width 104 height 82
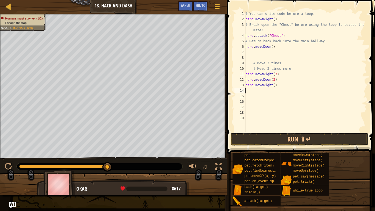
click at [275, 86] on div "# You can write code before a loop. hero . moveRight ( ) # Break open the "Ches…" at bounding box center [306, 77] width 123 height 132
type textarea "hero.moveRight(3)"
click at [261, 92] on div "# You can write code before a loop. hero . moveRight ( ) # Break open the "Ches…" at bounding box center [306, 77] width 123 height 132
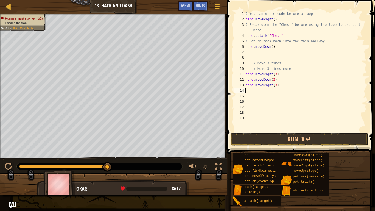
type textarea "h"
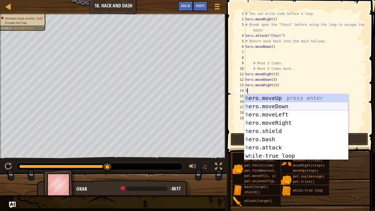
click at [268, 107] on div "h ero.moveUp press enter h ero.moveDown press enter h ero.moveLeft press enter …" at bounding box center [297, 135] width 104 height 82
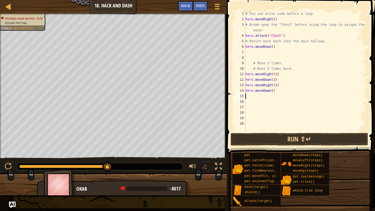
click at [273, 91] on div "# You can write code before a loop. hero . moveRight ( ) # Break open the "Ches…" at bounding box center [306, 77] width 123 height 132
type textarea "hero.moveDown(3)"
click at [247, 97] on div "# You can write code before a loop. hero . moveRight ( ) # Break open the "Ches…" at bounding box center [306, 77] width 123 height 132
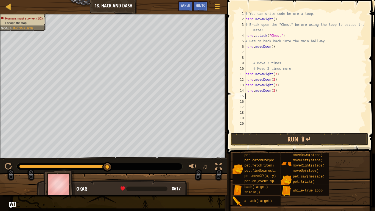
type textarea "h"
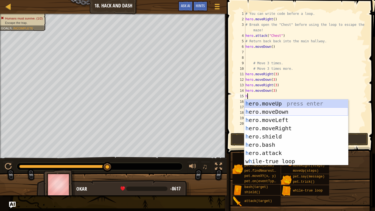
click at [269, 112] on div "h ero.moveUp press enter h ero.moveDown press enter h ero.moveLeft press enter …" at bounding box center [297, 140] width 104 height 82
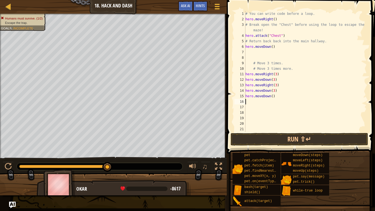
click at [275, 97] on div "# You can write code before a loop. hero . moveRight ( ) # Break open the "Ches…" at bounding box center [306, 77] width 123 height 132
type textarea "h"
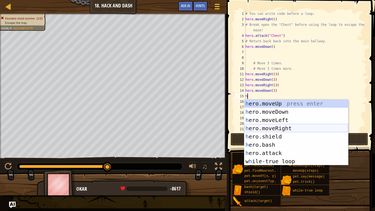
click at [280, 128] on div "h ero.moveUp press enter h ero.moveDown press enter h ero.moveLeft press enter …" at bounding box center [297, 140] width 104 height 82
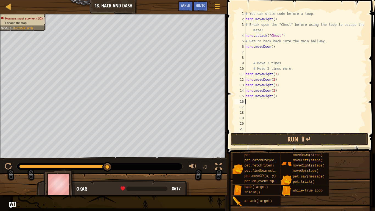
click at [275, 96] on div "# You can write code before a loop. hero . moveRight ( ) # Break open the "Ches…" at bounding box center [306, 77] width 123 height 132
type textarea "hero.moveRight(3)"
click at [268, 101] on div "# You can write code before a loop. hero . moveRight ( ) # Break open the "Ches…" at bounding box center [306, 77] width 123 height 132
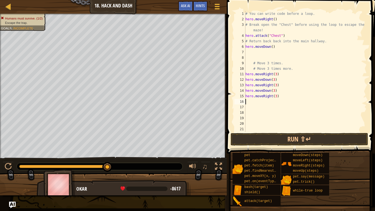
type textarea "h"
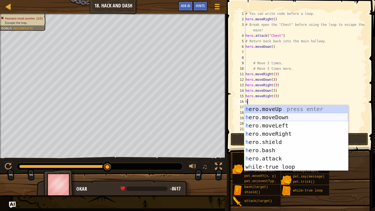
click at [274, 118] on div "h ero.moveUp press enter h ero.moveDown press enter h ero.moveLeft press enter …" at bounding box center [297, 146] width 104 height 82
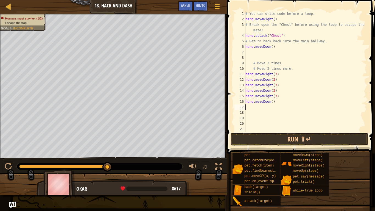
click at [272, 102] on div "# You can write code before a loop. hero . moveRight ( ) # Break open the "Ches…" at bounding box center [306, 77] width 123 height 132
type textarea "hero.moveDown(3)"
click at [314, 139] on button "Run ⇧↵" at bounding box center [300, 139] width 138 height 13
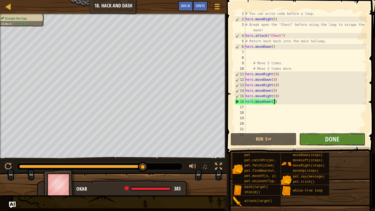
click at [315, 138] on button "Done" at bounding box center [333, 139] width 66 height 13
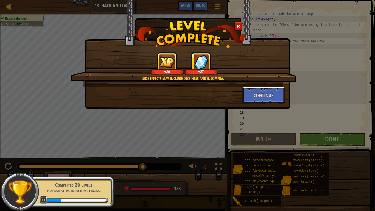
click at [256, 94] on button "Continue" at bounding box center [264, 95] width 43 height 16
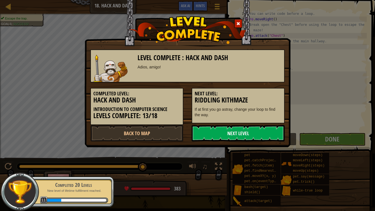
click at [221, 134] on link "Next Level" at bounding box center [238, 133] width 93 height 16
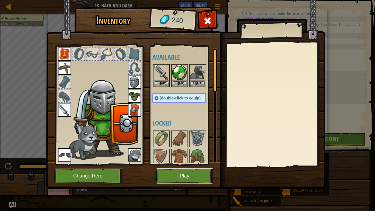
click at [168, 164] on button "Play" at bounding box center [184, 175] width 57 height 15
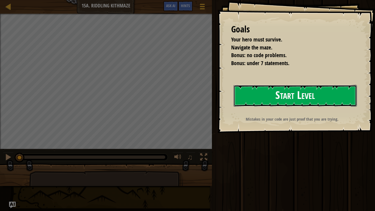
click at [263, 95] on button "Start Level" at bounding box center [295, 96] width 123 height 22
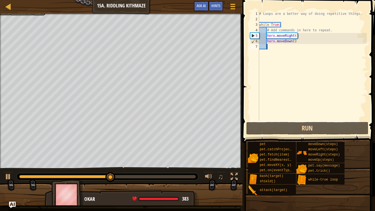
click at [298, 43] on div "# Loops are a better way of doing repetitive things. while True : # Add command…" at bounding box center [312, 71] width 109 height 121
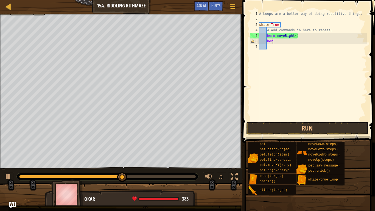
type textarea "h"
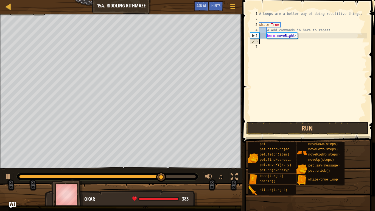
type textarea "h"
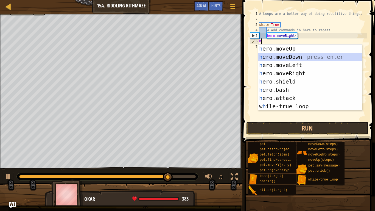
click at [300, 55] on div "h ero.moveUp press enter h ero.moveDown press enter h ero.moveLeft press enter …" at bounding box center [310, 86] width 104 height 82
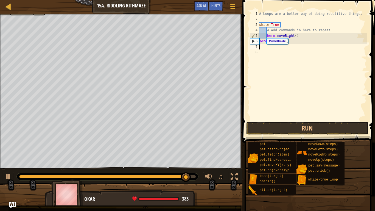
type textarea "h"
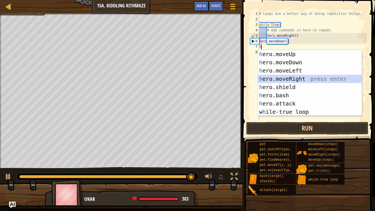
click at [290, 79] on div "h ero.moveUp press enter h ero.moveDown press enter h ero.moveLeft press enter …" at bounding box center [310, 91] width 104 height 82
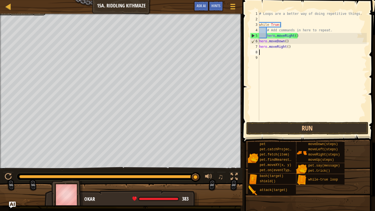
click at [288, 47] on div "# Loops are a better way of doing repetitive things. while True : # Add command…" at bounding box center [312, 71] width 109 height 121
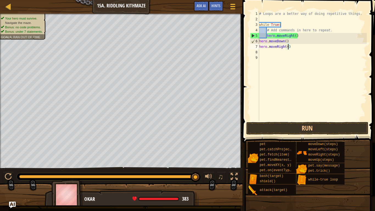
scroll to position [2, 4]
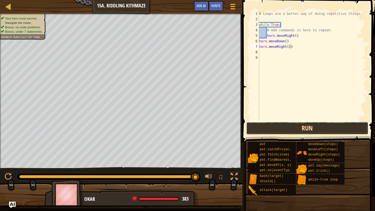
click at [277, 128] on button "Run" at bounding box center [308, 128] width 122 height 13
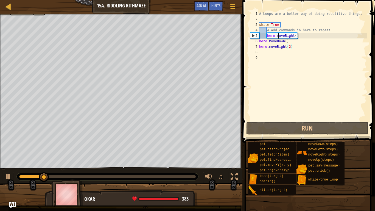
click at [278, 37] on div "# Loops are a better way of doing repetitive things. while True : # Add command…" at bounding box center [312, 71] width 109 height 121
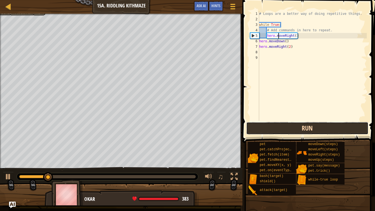
click at [273, 128] on button "Run" at bounding box center [308, 128] width 122 height 13
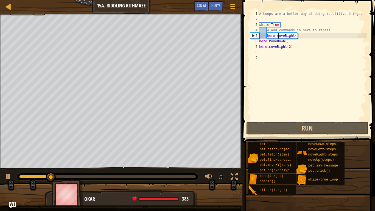
click at [290, 46] on div "# Loops are a better way of doing repetitive things. while True : # Add command…" at bounding box center [312, 71] width 109 height 121
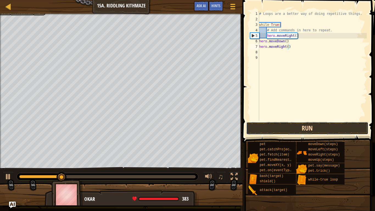
click at [284, 127] on button "Run" at bounding box center [308, 128] width 122 height 13
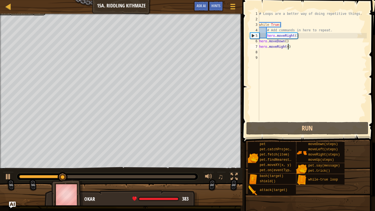
click at [266, 35] on div "# Loops are a better way of doing repetitive things. while True : # Add command…" at bounding box center [312, 71] width 109 height 121
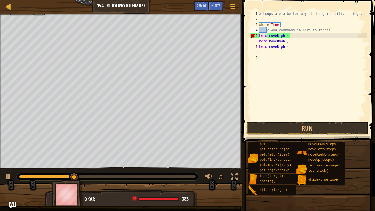
click at [267, 29] on div "# Loops are a better way of doing repetitive things. while True : # Add command…" at bounding box center [312, 71] width 109 height 121
click at [291, 38] on div "# Loops are a better way of doing repetitive things. while True : # Add command…" at bounding box center [312, 71] width 109 height 121
click at [289, 45] on div "# Loops are a better way of doing repetitive things. while True : # Add command…" at bounding box center [312, 71] width 109 height 121
click at [291, 36] on div "# Loops are a better way of doing repetitive things. while True : # Add command…" at bounding box center [312, 71] width 109 height 121
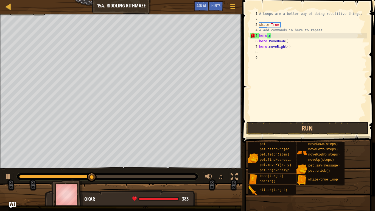
type textarea "h"
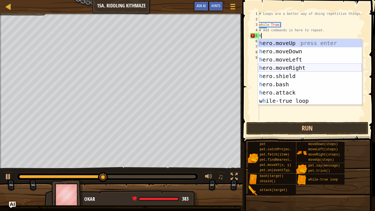
click at [285, 68] on div "h ero.moveUp press enter h ero.moveDown press enter h ero.moveLeft press enter …" at bounding box center [310, 80] width 104 height 82
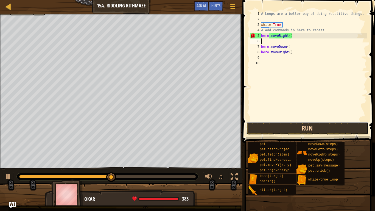
click at [263, 129] on button "Run" at bounding box center [308, 128] width 122 height 13
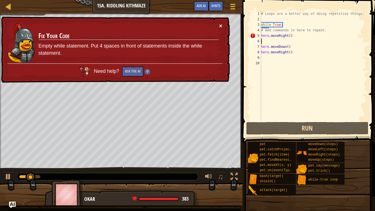
click at [220, 27] on button "×" at bounding box center [220, 26] width 3 height 6
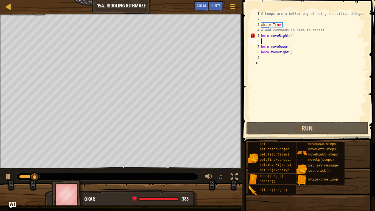
click at [291, 52] on div "# Loops are a better way of doing repetitive things. while True : # Add command…" at bounding box center [313, 71] width 107 height 121
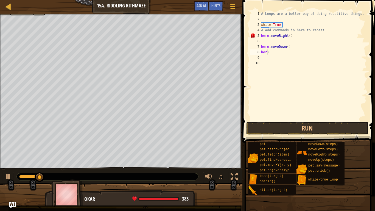
type textarea ")"
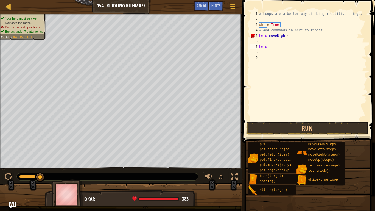
type textarea "h"
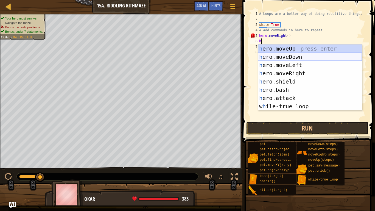
click at [294, 59] on div "h ero.moveUp press enter h ero.moveDown press enter h ero.moveLeft press enter …" at bounding box center [310, 86] width 104 height 82
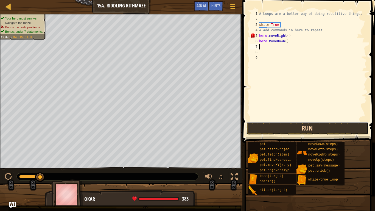
click at [292, 127] on button "Run" at bounding box center [308, 128] width 122 height 13
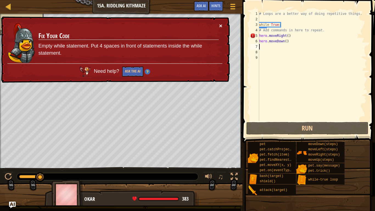
click at [221, 25] on button "×" at bounding box center [220, 26] width 3 height 6
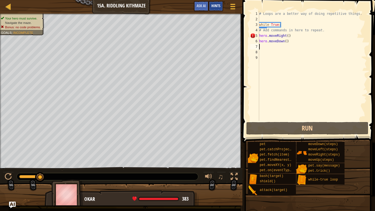
click at [217, 7] on span "Hints" at bounding box center [216, 5] width 9 height 5
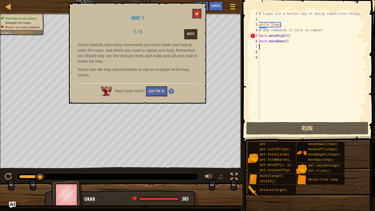
click at [193, 14] on button at bounding box center [196, 14] width 9 height 10
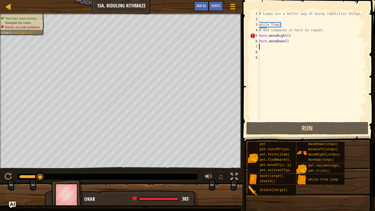
click at [290, 37] on div "# Loops are a better way of doing repetitive things. while True : # Add command…" at bounding box center [312, 71] width 109 height 121
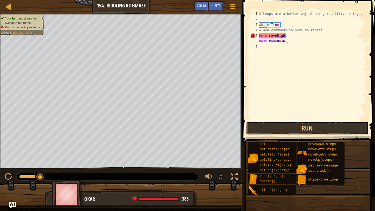
type textarea "hero"
type textarea "#"
type textarea "while True:"
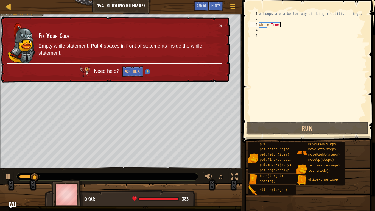
click at [263, 32] on div "# Loops are a better way of doing repetitive things. while True :" at bounding box center [312, 71] width 109 height 121
click at [219, 24] on button "×" at bounding box center [220, 26] width 3 height 6
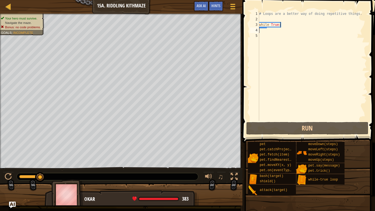
type textarea "h"
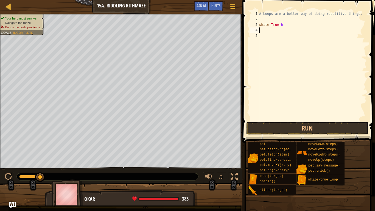
click at [287, 26] on div "# Loops are a better way of doing repetitive things. while True : h" at bounding box center [312, 71] width 109 height 121
type textarea "while True:"
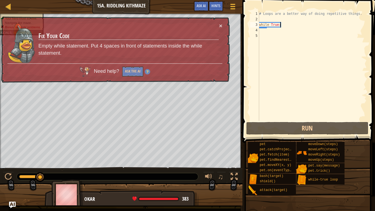
click at [267, 30] on div "# Loops are a better way of doing repetitive things. while True :" at bounding box center [312, 71] width 109 height 121
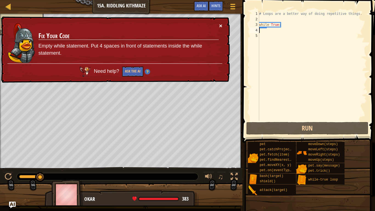
click at [220, 24] on button "×" at bounding box center [220, 26] width 3 height 6
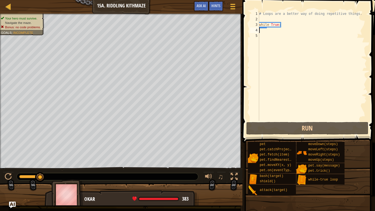
type textarea "h"
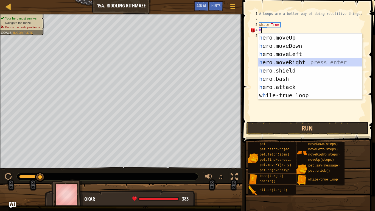
click at [287, 65] on div "h ero.moveUp press enter h ero.moveDown press enter h ero.moveLeft press enter …" at bounding box center [310, 75] width 104 height 82
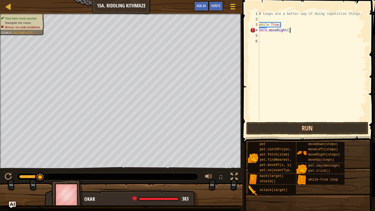
click at [290, 31] on div "# Loops are a better way of doing repetitive things. while True : hero . moveRi…" at bounding box center [312, 71] width 109 height 121
type textarea "h"
type textarea "w"
type textarea "#"
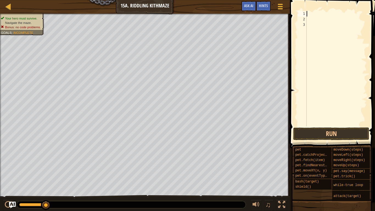
type textarea "h"
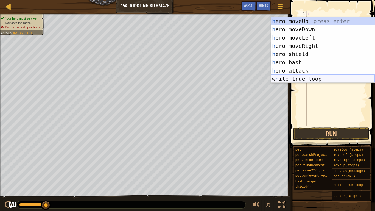
click at [304, 78] on div "h ero.moveUp press enter h ero.moveDown press enter h ero.moveLeft press enter …" at bounding box center [323, 58] width 104 height 82
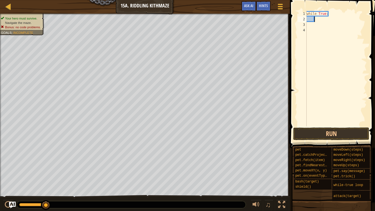
type textarea "h"
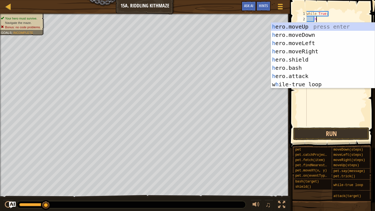
scroll to position [2, 1]
click at [285, 54] on div "h ero.moveUp press enter h ero.moveDown press enter h ero.moveLeft press enter …" at bounding box center [323, 64] width 104 height 82
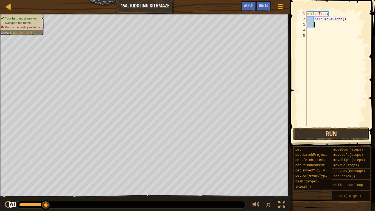
type textarea "h"
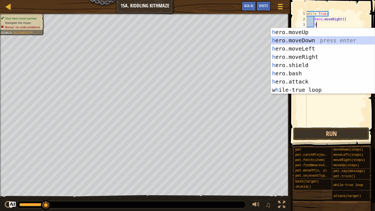
click at [301, 42] on div "h ero.moveUp press enter h ero.moveDown press enter h ero.moveLeft press enter …" at bounding box center [323, 69] width 104 height 82
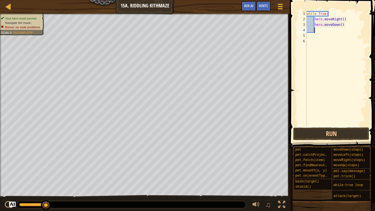
type textarea "h"
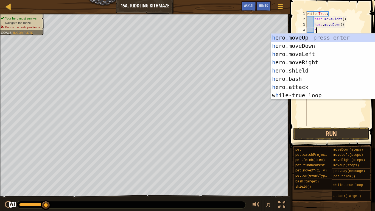
scroll to position [2, 1]
click at [312, 63] on div "h ero.moveUp press enter h ero.moveDown press enter h ero.moveLeft press enter …" at bounding box center [323, 75] width 104 height 82
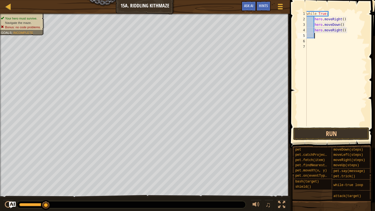
scroll to position [2, 1]
click at [343, 29] on div "while True : hero . moveRight ( ) hero . moveDown ( ) hero . moveRight ( )" at bounding box center [336, 74] width 61 height 126
click at [329, 14] on div "while True : hero . moveRight ( ) hero . moveDown ( ) hero . moveRight ( 2 )" at bounding box center [336, 74] width 61 height 126
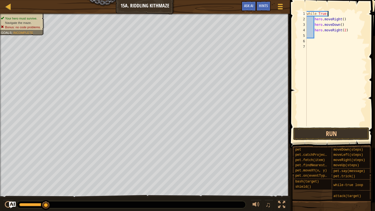
click at [329, 18] on div "while True : hero . moveRight ( ) hero . moveDown ( ) hero . moveRight ( 2 )" at bounding box center [336, 74] width 61 height 126
type textarea "hero.moveRight()"
click at [339, 134] on button "Run" at bounding box center [331, 134] width 76 height 13
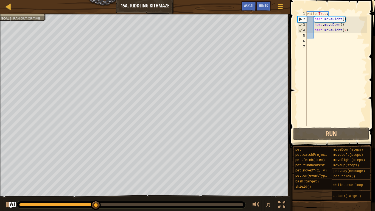
click at [317, 35] on div "while True : hero . moveRight ( ) hero . moveDown ( ) hero . moveRight ( 2 )" at bounding box center [336, 74] width 61 height 126
type textarea "h"
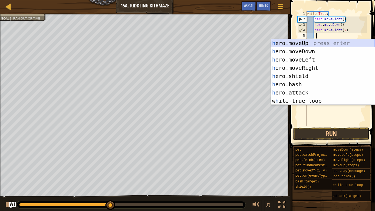
click at [305, 44] on div "h ero.moveUp press enter h ero.moveDown press enter h ero.moveLeft press enter …" at bounding box center [323, 80] width 104 height 82
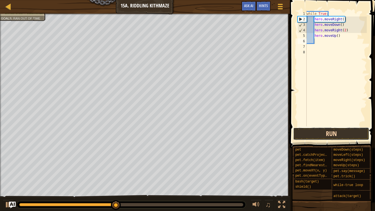
click at [301, 129] on button "Run" at bounding box center [331, 134] width 76 height 13
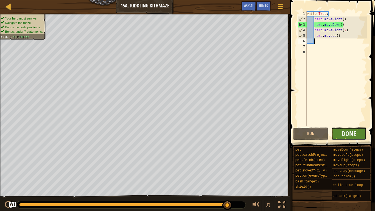
click at [340, 134] on button "Done" at bounding box center [349, 134] width 35 height 13
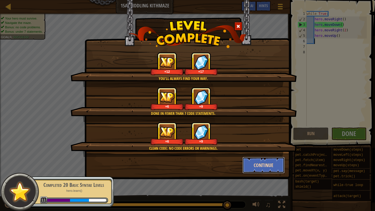
click at [261, 163] on button "Continue" at bounding box center [264, 165] width 43 height 16
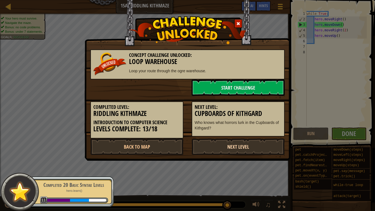
click at [233, 146] on link "Next Level" at bounding box center [238, 147] width 93 height 16
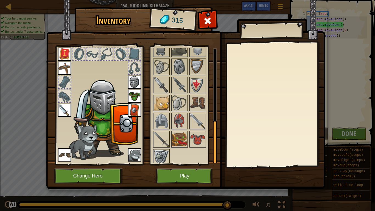
scroll to position [203, 0]
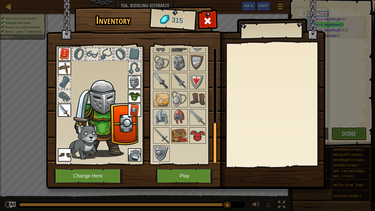
click at [198, 136] on img at bounding box center [197, 135] width 15 height 15
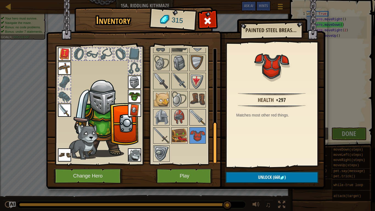
click at [195, 117] on img at bounding box center [197, 117] width 15 height 15
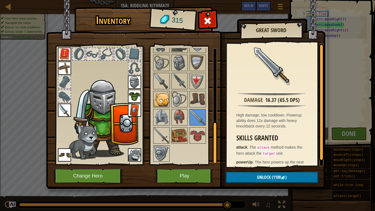
click at [165, 96] on img at bounding box center [161, 99] width 15 height 15
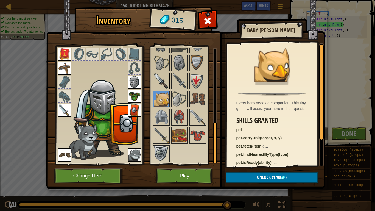
click at [162, 79] on img at bounding box center [161, 80] width 15 height 15
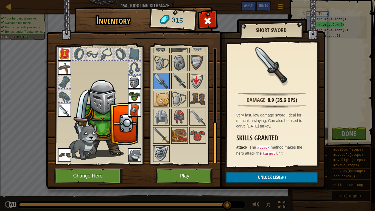
click at [178, 78] on img at bounding box center [179, 80] width 15 height 15
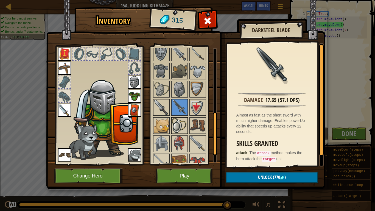
scroll to position [176, 0]
click at [181, 91] on img at bounding box center [179, 89] width 15 height 15
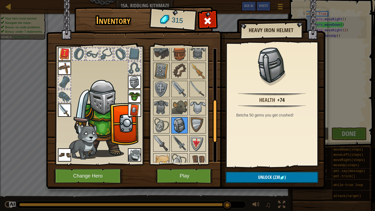
scroll to position [137, 0]
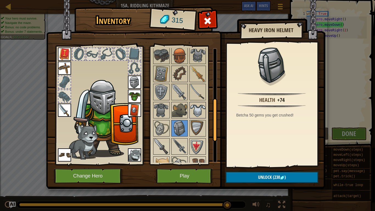
click at [197, 107] on img at bounding box center [197, 110] width 15 height 15
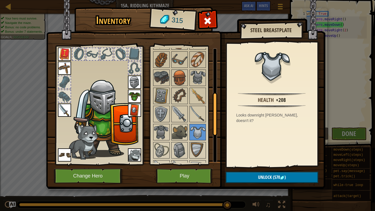
scroll to position [113, 0]
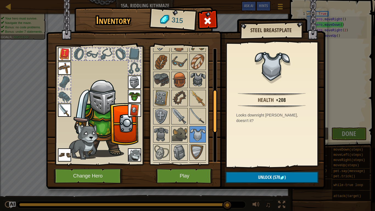
click at [199, 81] on img at bounding box center [197, 79] width 15 height 15
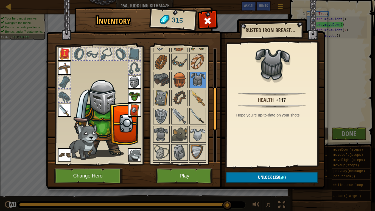
scroll to position [0, 0]
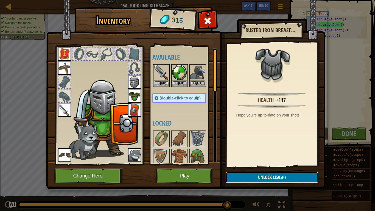
click at [259, 164] on span "Unlock" at bounding box center [265, 177] width 14 height 6
click at [254, 164] on button "Confirm" at bounding box center [272, 177] width 93 height 11
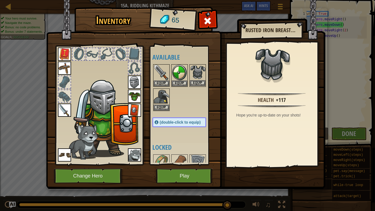
click at [197, 77] on img at bounding box center [197, 72] width 15 height 15
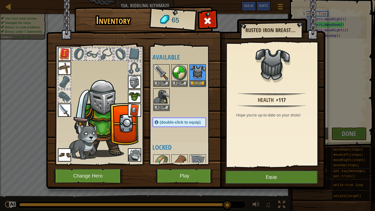
click at [197, 77] on img at bounding box center [197, 72] width 15 height 15
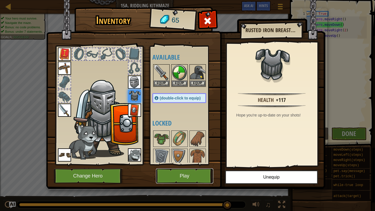
click at [201, 164] on button "Play" at bounding box center [184, 175] width 57 height 15
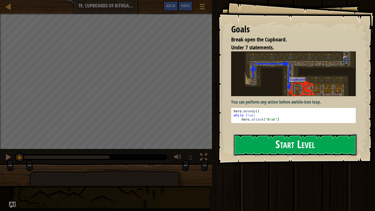
click at [268, 145] on button "Start Level" at bounding box center [295, 145] width 123 height 22
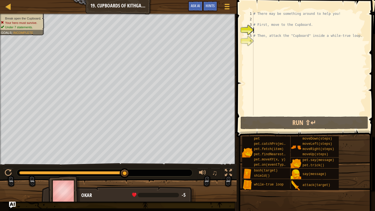
type textarea "m"
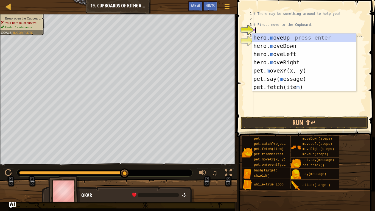
scroll to position [2, 0]
click at [282, 38] on div "hero. m oveUp press enter hero. m oveDown press enter hero. m oveLeft press ent…" at bounding box center [305, 71] width 104 height 74
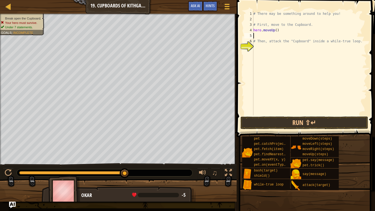
type textarea "m"
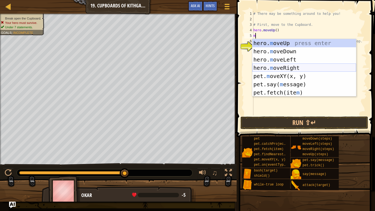
click at [282, 64] on div "hero. m oveUp press enter hero. m oveDown press enter hero. m oveLeft press ent…" at bounding box center [305, 76] width 104 height 74
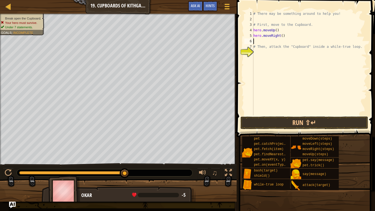
click at [282, 37] on div "# There may be something around to help you! # First, move to the Cupboard. her…" at bounding box center [310, 68] width 115 height 115
type textarea "hero.moveRight(2)"
click at [257, 43] on div "# There may be something around to help you! # First, move to the Cupboard. her…" at bounding box center [310, 68] width 115 height 115
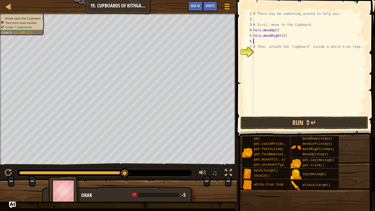
type textarea "m"
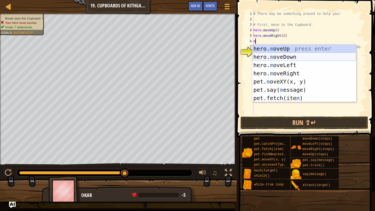
click at [278, 56] on div "hero. m oveUp press enter hero. m oveDown press enter hero. m oveLeft press ent…" at bounding box center [305, 82] width 104 height 74
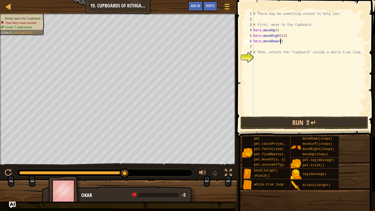
click at [281, 41] on div "# There may be something around to help you! # First, move to the Cupboard. her…" at bounding box center [310, 68] width 115 height 115
type textarea "hero.moveDown(2)"
click at [256, 48] on div "# There may be something around to help you! # First, move to the Cupboard. her…" at bounding box center [310, 68] width 115 height 115
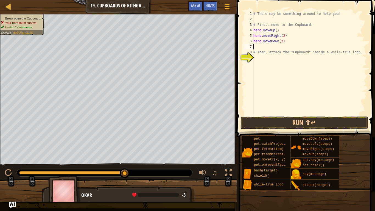
click at [260, 59] on div "# There may be something around to help you! # First, move to the Cupboard. her…" at bounding box center [310, 68] width 115 height 115
type textarea "w"
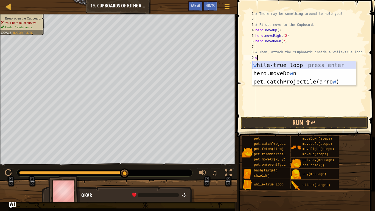
click at [265, 64] on div "w [PERSON_NAME]-true loop press enter hero.moveDo w n press enter pet.catchProj…" at bounding box center [305, 81] width 104 height 41
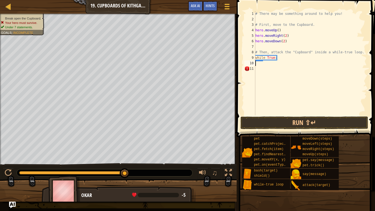
click at [258, 70] on div "# There may be something around to help you! # First, move to the Cupboard. her…" at bounding box center [310, 68] width 113 height 115
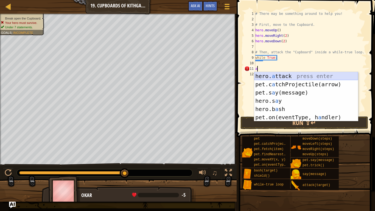
click at [266, 76] on div "hero. a ttack press enter pet.c a tchProjectile(arrow) press enter pet.s a y(me…" at bounding box center [306, 105] width 104 height 66
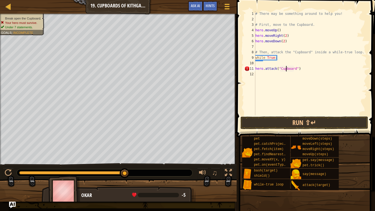
scroll to position [2, 4]
click at [289, 122] on button "Run ⇧↵" at bounding box center [305, 123] width 128 height 13
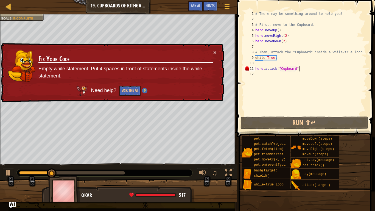
click at [302, 70] on div "# There may be something around to help you! # First, move to the Cupboard. her…" at bounding box center [310, 68] width 113 height 115
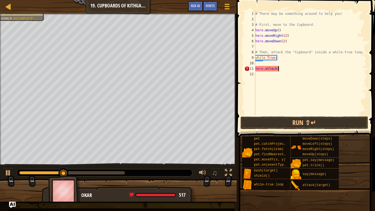
scroll to position [2, 1]
type textarea "h"
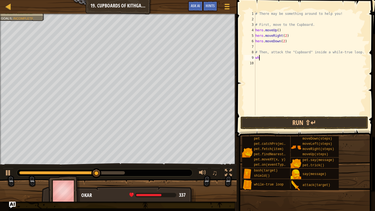
type textarea "w"
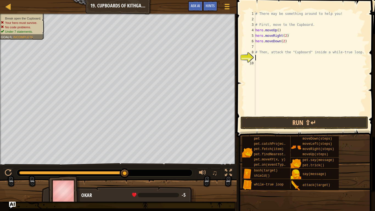
type textarea "w"
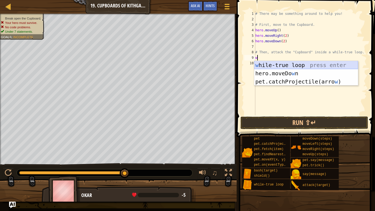
click at [277, 64] on div "w [PERSON_NAME]-true loop press enter hero.moveDo w n press enter pet.catchProj…" at bounding box center [306, 81] width 104 height 41
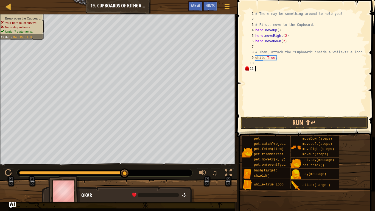
click at [258, 71] on div "# There may be something around to help you! # First, move to the Cupboard. her…" at bounding box center [310, 68] width 113 height 115
type textarea "h"
click at [258, 64] on div "# There may be something around to help you! # First, move to the Cupboard. her…" at bounding box center [310, 68] width 113 height 115
click at [256, 76] on div "# There may be something around to help you! # First, move to the Cupboard. her…" at bounding box center [310, 68] width 113 height 115
click at [256, 64] on div "# There may be something around to help you! # First, move to the Cupboard. her…" at bounding box center [310, 68] width 113 height 115
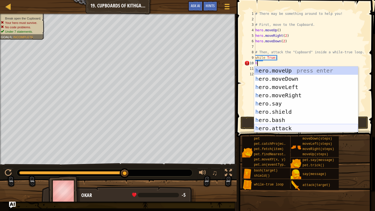
click at [280, 129] on div "h ero.moveUp press enter h ero.moveDown press enter h ero.moveLeft press enter …" at bounding box center [306, 108] width 104 height 82
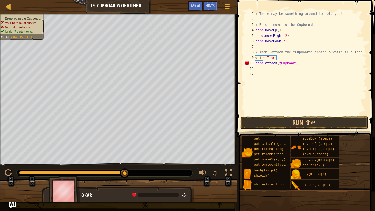
scroll to position [2, 6]
click at [303, 121] on button "Run ⇧↵" at bounding box center [305, 123] width 128 height 13
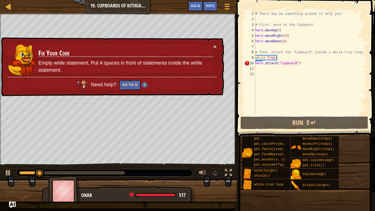
click at [217, 46] on div "× Fix Your Code Empty while statement. Put 4 spaces in front of statements insi…" at bounding box center [112, 66] width 224 height 59
click at [215, 46] on button "×" at bounding box center [215, 47] width 3 height 6
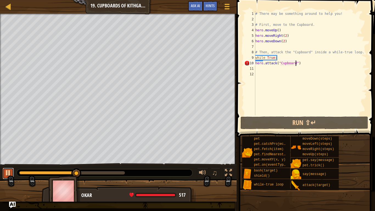
click at [9, 164] on div at bounding box center [8, 172] width 7 height 7
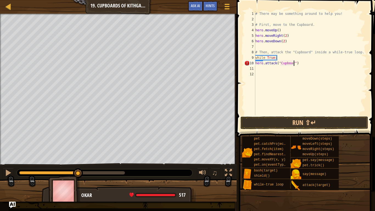
click at [304, 65] on div "# There may be something around to help you! # First, move to the Cupboard. her…" at bounding box center [310, 68] width 113 height 115
type textarea "h"
type textarea "w"
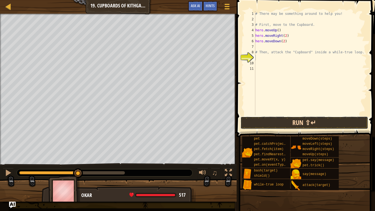
click at [300, 121] on button "Run ⇧↵" at bounding box center [305, 123] width 128 height 13
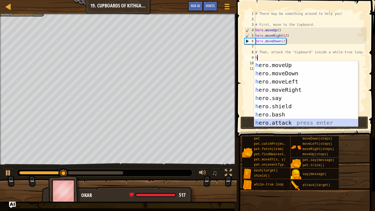
click at [264, 122] on div "h ero.moveUp press enter h ero.moveDown press enter h ero.moveLeft press enter …" at bounding box center [306, 102] width 104 height 82
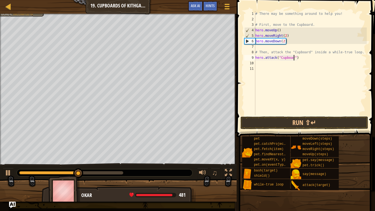
scroll to position [2, 6]
type textarea "hero.attack("Cupboard")"
click at [284, 121] on button "Run ⇧↵" at bounding box center [305, 123] width 128 height 13
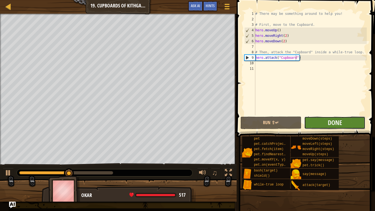
click at [320, 123] on button "Done" at bounding box center [334, 123] width 61 height 13
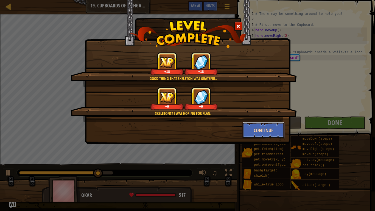
click at [255, 128] on button "Continue" at bounding box center [264, 130] width 43 height 16
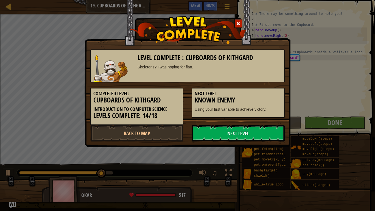
click at [249, 132] on link "Next Level" at bounding box center [238, 133] width 93 height 16
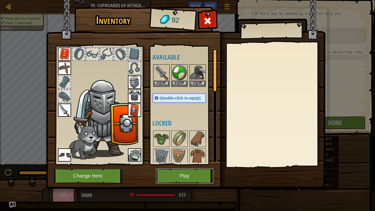
click at [191, 164] on button "Play" at bounding box center [184, 175] width 57 height 15
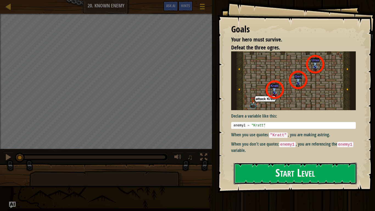
click at [245, 164] on button "Start Level" at bounding box center [295, 174] width 123 height 22
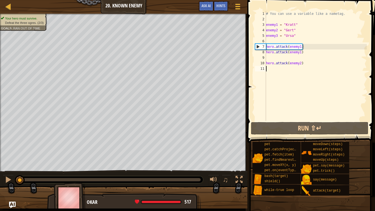
scroll to position [2, 0]
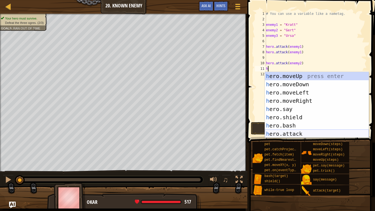
click at [286, 135] on div "h ero.moveUp press enter h ero.moveDown press enter h ero.moveLeft press enter …" at bounding box center [317, 113] width 104 height 82
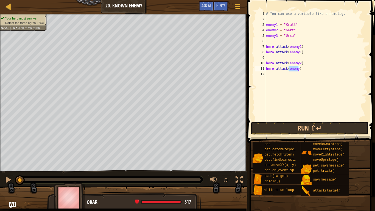
click at [299, 69] on div "# You can use a variable like a nametag. enemy1 = "[PERSON_NAME]" enemy2 = "[PE…" at bounding box center [316, 66] width 102 height 110
type textarea "hero.attack(enemy2)"
click at [270, 75] on div "# You can use a variable like a nametag. enemy1 = "[PERSON_NAME]" enemy2 = "[PE…" at bounding box center [316, 71] width 102 height 121
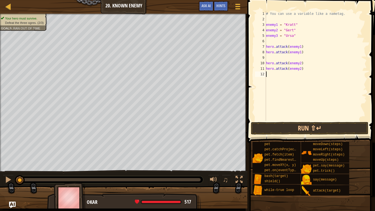
type textarea "h"
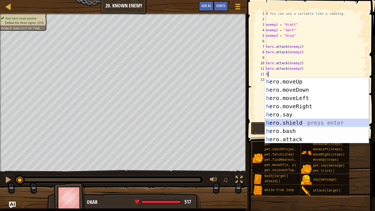
click at [307, 125] on div "h ero.moveUp press enter h ero.moveDown press enter h ero.moveLeft press enter …" at bounding box center [317, 118] width 104 height 82
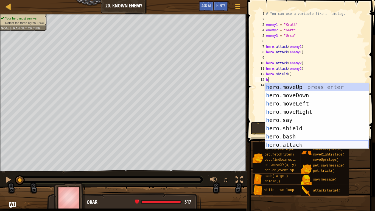
click at [287, 142] on div "h ero.moveUp press enter h ero.moveDown press enter h ero.moveLeft press enter …" at bounding box center [317, 124] width 104 height 82
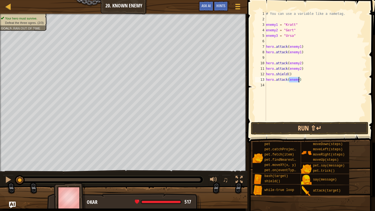
click at [299, 80] on div "# You can use a variable like a nametag. enemy1 = "[PERSON_NAME]" enemy2 = "[PE…" at bounding box center [316, 66] width 102 height 110
type textarea "hero.attack(enemy3)"
click at [269, 84] on div "# You can use a variable like a nametag. enemy1 = "[PERSON_NAME]" enemy2 = "[PE…" at bounding box center [316, 71] width 102 height 121
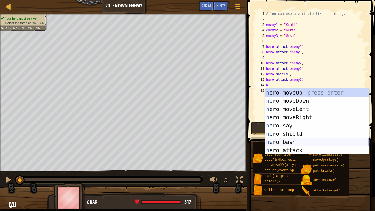
click at [291, 142] on div "h ero.moveUp press enter h ero.moveDown press enter h ero.moveLeft press enter …" at bounding box center [317, 129] width 104 height 82
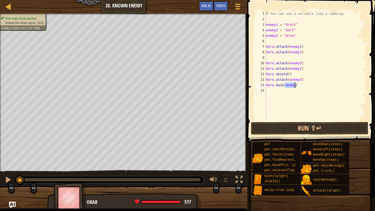
click at [295, 85] on div "# You can use a variable like a nametag. enemy1 = "[PERSON_NAME]" enemy2 = "[PE…" at bounding box center [316, 66] width 102 height 110
type textarea "hero.bash(enemy3)"
click at [273, 92] on div "# You can use a variable like a nametag. enemy1 = "[PERSON_NAME]" enemy2 = "[PE…" at bounding box center [316, 71] width 102 height 121
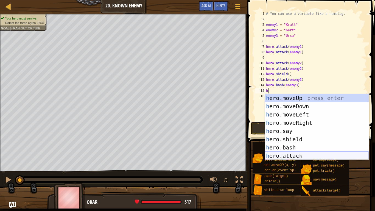
click at [285, 156] on div "h ero.moveUp press enter h ero.moveDown press enter h ero.moveLeft press enter …" at bounding box center [317, 135] width 104 height 82
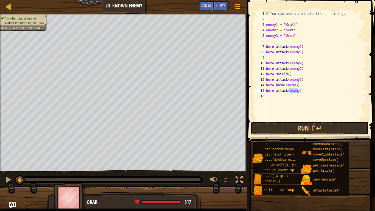
click at [298, 91] on div "# You can use a variable like a nametag. enemy1 = "[PERSON_NAME]" enemy2 = "[PE…" at bounding box center [316, 66] width 102 height 110
type textarea "hero.attack(enemy3)"
click at [295, 126] on button "Run ⇧↵" at bounding box center [310, 128] width 118 height 13
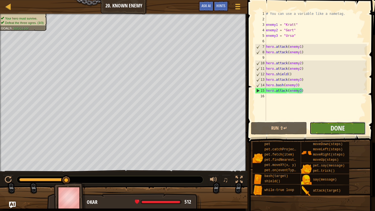
click at [331, 129] on button "Done" at bounding box center [338, 128] width 56 height 13
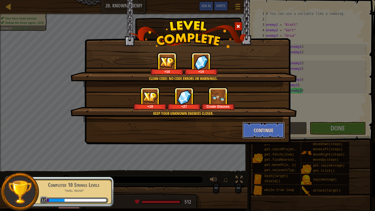
click at [261, 129] on button "Continue" at bounding box center [264, 130] width 43 height 16
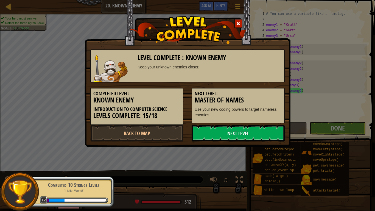
click at [254, 131] on link "Next Level" at bounding box center [238, 133] width 93 height 16
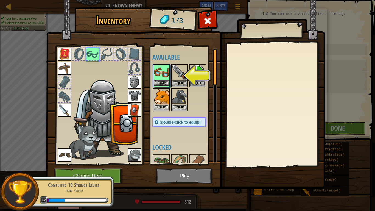
click at [161, 78] on img at bounding box center [161, 72] width 15 height 15
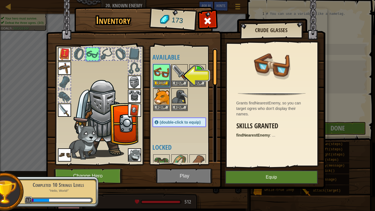
click at [161, 78] on img at bounding box center [161, 72] width 15 height 15
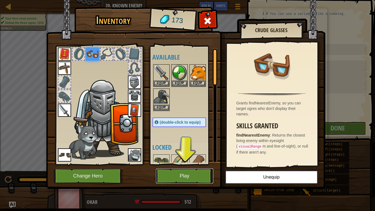
click at [191, 164] on button "Play" at bounding box center [184, 175] width 57 height 15
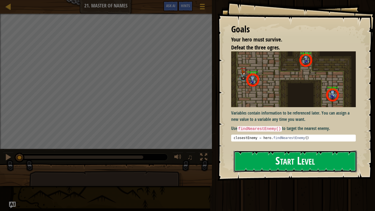
click at [262, 164] on button "Start Level" at bounding box center [295, 162] width 123 height 22
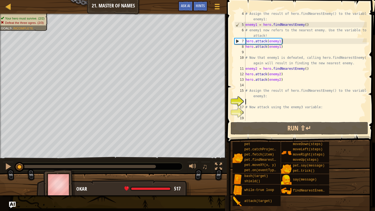
scroll to position [16, 0]
type textarea "f"
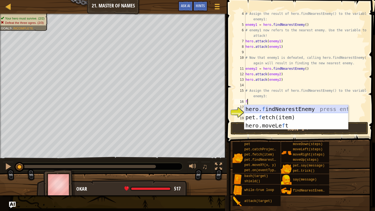
click at [268, 109] on div "hero. f indNearestEnemy press enter pet. f etch(item) press enter hero.moveLe f…" at bounding box center [297, 125] width 104 height 41
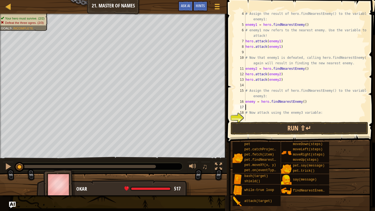
type textarea "h"
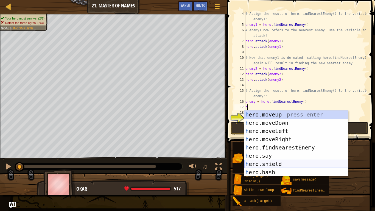
click at [274, 164] on div "h ero.moveUp press enter h ero.moveDown press enter h ero.moveLeft press enter …" at bounding box center [297, 151] width 104 height 82
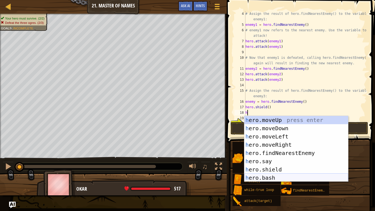
click at [268, 164] on div "h ero.moveUp press enter h ero.moveDown press enter h ero.moveLeft press enter …" at bounding box center [297, 157] width 104 height 82
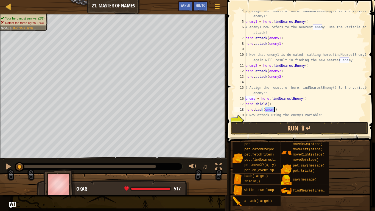
scroll to position [27, 0]
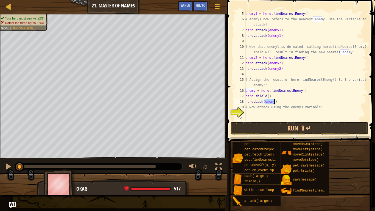
click at [277, 103] on div "enemy1 = hero . findNearestEnemy ( ) # enemy1 now refers to the nearest enemy. …" at bounding box center [306, 71] width 123 height 121
type textarea "h"
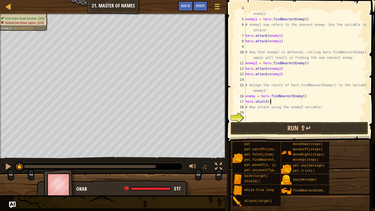
scroll to position [22, 0]
type textarea "h"
click at [252, 113] on div "# Assign the result of hero.findNearestEnemy() to the variable enemy1: enemy1 =…" at bounding box center [306, 68] width 123 height 126
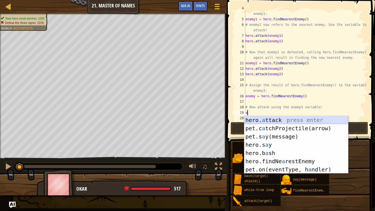
click at [264, 120] on div "hero. a ttack press enter pet.c a tchProjectile(arrow) press enter pet.s a y(me…" at bounding box center [297, 153] width 104 height 74
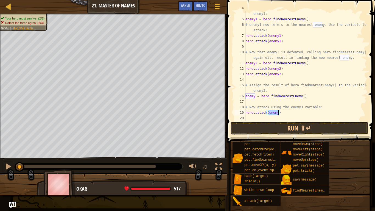
click at [281, 113] on div "# Assign the result of hero.findNearestEnemy() to the variable enemy1: enemy1 =…" at bounding box center [306, 68] width 123 height 126
type textarea "h"
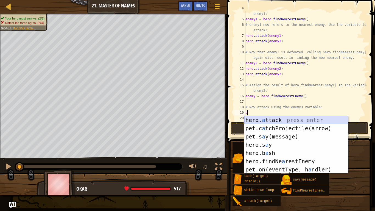
click at [275, 121] on div "hero. a ttack press enter pet.c a tchProjectile(arrow) press enter pet.s a y(me…" at bounding box center [297, 153] width 104 height 74
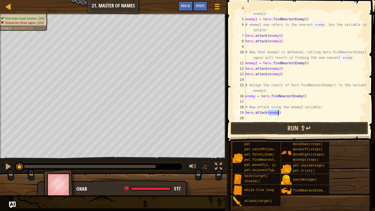
click at [278, 112] on div "# Assign the result of hero.findNearestEnemy() to the variable enemy1: enemy1 =…" at bounding box center [306, 66] width 123 height 110
type textarea "hero.attack(enemy3)"
click at [252, 118] on div "# Assign the result of hero.findNearestEnemy() to the variable enemy1: enemy1 =…" at bounding box center [306, 68] width 123 height 126
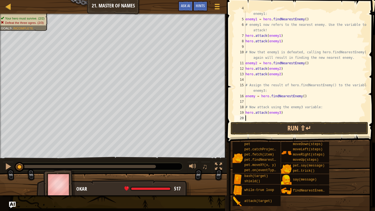
type textarea "h"
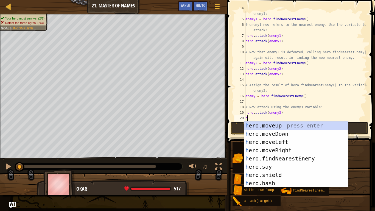
click at [256, 119] on div "# Assign the result of hero.findNearestEnemy() to the variable enemy1: enemy1 =…" at bounding box center [306, 68] width 123 height 126
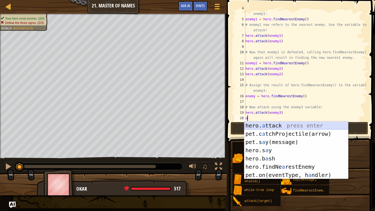
click at [263, 127] on div "hero. a ttack press enter pet.c a tchProjectile(arrow) press enter pet.s a y(me…" at bounding box center [297, 158] width 104 height 74
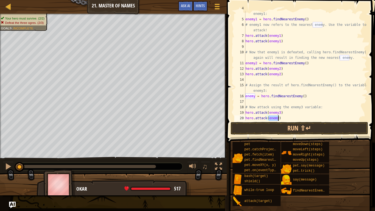
click at [278, 118] on div "# Assign the result of hero.findNearestEnemy() to the variable enemy1: enemy1 =…" at bounding box center [306, 66] width 123 height 110
click at [282, 126] on button "Run ⇧↵" at bounding box center [300, 128] width 138 height 13
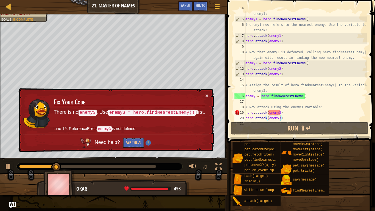
click at [208, 96] on button "×" at bounding box center [207, 96] width 3 height 6
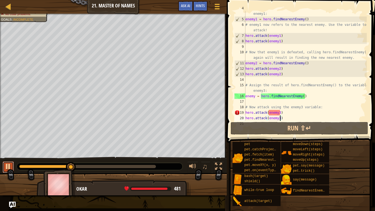
click at [10, 164] on div at bounding box center [8, 166] width 7 height 7
click at [286, 115] on div "# Assign the result of hero.findNearestEnemy() to the variable enemy1: enemy1 =…" at bounding box center [306, 68] width 123 height 126
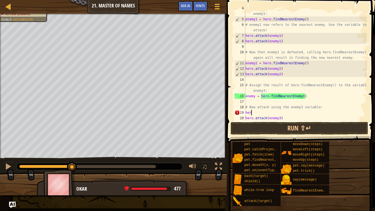
scroll to position [2, 0]
type textarea "h"
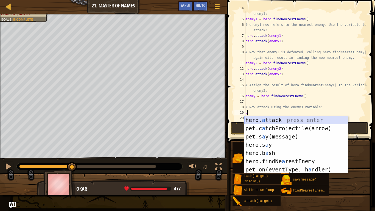
click at [258, 120] on div "hero. a ttack press enter pet.c a tchProjectile(arrow) press enter pet.s a y(me…" at bounding box center [297, 153] width 104 height 74
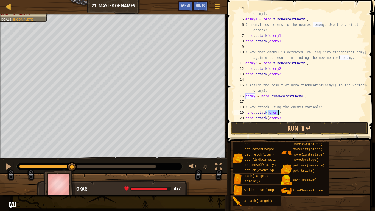
click at [278, 113] on div "# Assign the result of hero.findNearestEnemy() to the variable enemy1: enemy1 =…" at bounding box center [306, 66] width 123 height 110
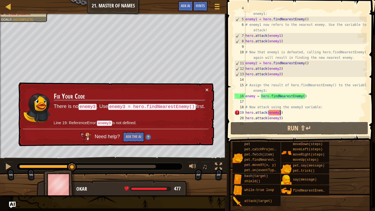
click at [284, 115] on div "# Assign the result of hero.findNearestEnemy() to the variable enemy1: enemy1 =…" at bounding box center [306, 68] width 123 height 126
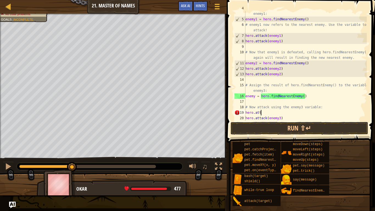
scroll to position [2, 1]
type textarea "h"
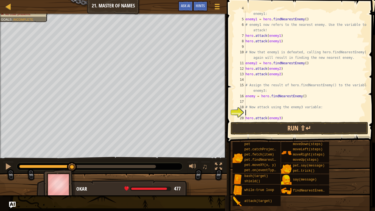
type textarea "e"
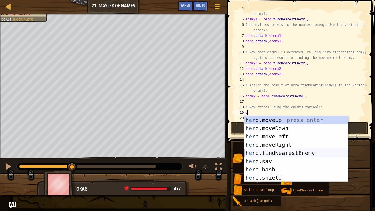
click at [283, 154] on div "h e ro.moveUp press enter h e ro.moveDown press enter h e ro.moveLeft press ent…" at bounding box center [297, 157] width 104 height 82
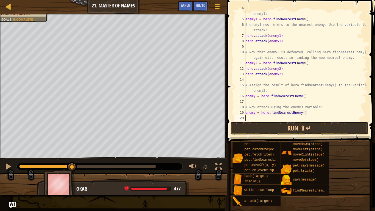
click at [251, 117] on div "# Assign the result of hero.findNearestEnemy() to the variable enemy1: enemy1 =…" at bounding box center [306, 68] width 123 height 126
type textarea "h"
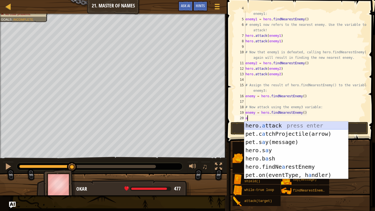
click at [255, 125] on div "hero. a ttack press enter pet.c a tchProjectile(arrow) press enter pet.s a y(me…" at bounding box center [297, 158] width 104 height 74
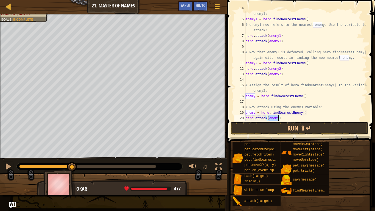
click at [278, 117] on div "# Assign the result of hero.findNearestEnemy() to the variable enemy1: enemy1 =…" at bounding box center [306, 66] width 123 height 110
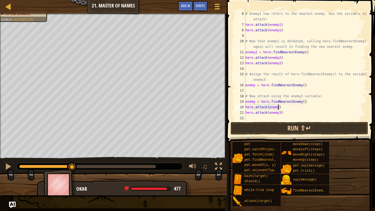
click at [279, 112] on div "# enemy1 now refers to the nearest enemy. Use the variable to attack! hero . at…" at bounding box center [306, 74] width 123 height 126
click at [280, 112] on div "# enemy1 now refers to the nearest enemy. Use the variable to attack! hero . at…" at bounding box center [306, 74] width 123 height 126
type textarea "hero.attack(enemy)"
click at [284, 128] on button "Run ⇧↵" at bounding box center [300, 128] width 138 height 13
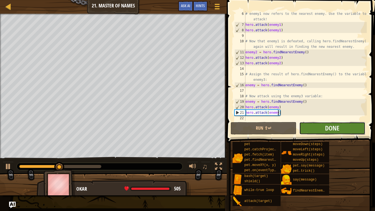
click at [316, 133] on button "Done" at bounding box center [333, 128] width 66 height 13
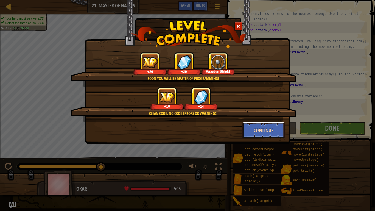
click at [253, 132] on button "Continue" at bounding box center [264, 130] width 43 height 16
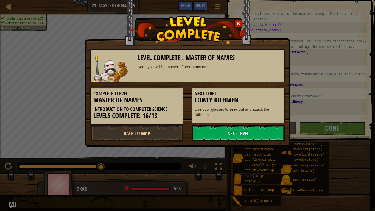
click at [249, 133] on link "Next Level" at bounding box center [238, 133] width 93 height 16
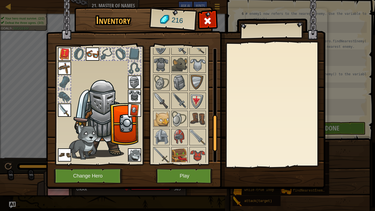
scroll to position [263, 0]
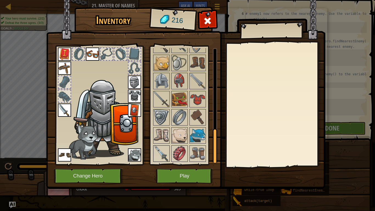
click at [164, 149] on img at bounding box center [161, 153] width 15 height 15
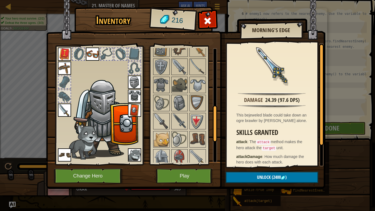
scroll to position [192, 0]
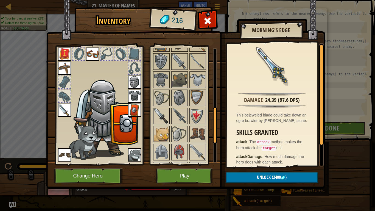
click at [160, 114] on img at bounding box center [161, 115] width 15 height 15
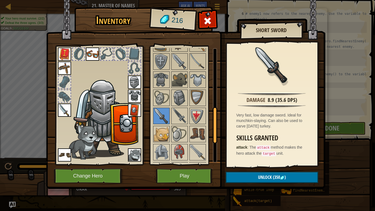
click at [63, 110] on img at bounding box center [64, 110] width 13 height 13
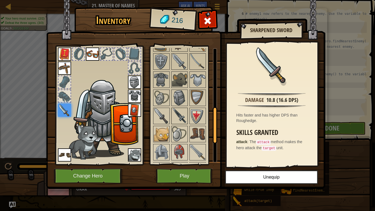
click at [182, 113] on img at bounding box center [179, 115] width 15 height 15
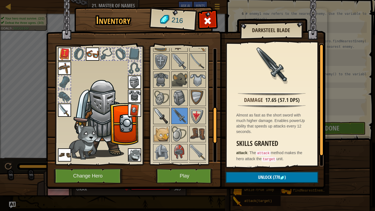
click at [161, 115] on img at bounding box center [161, 115] width 15 height 15
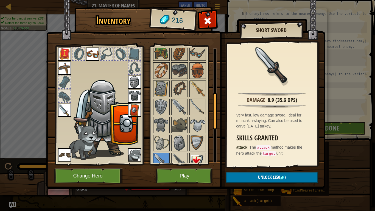
scroll to position [145, 0]
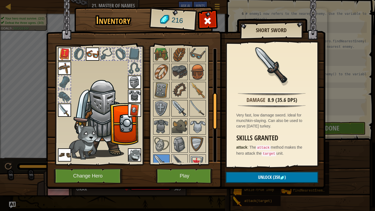
click at [183, 108] on img at bounding box center [179, 108] width 15 height 15
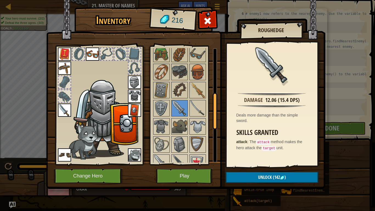
click at [63, 109] on img at bounding box center [64, 110] width 13 height 13
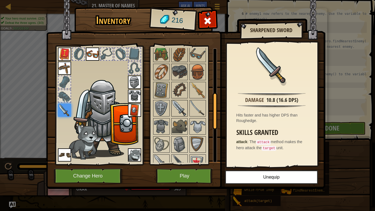
click at [183, 108] on img at bounding box center [179, 108] width 15 height 15
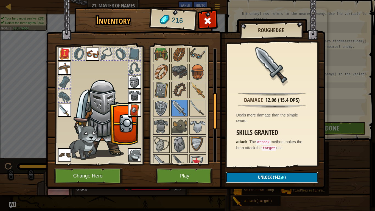
click at [245, 164] on button "Unlock (142 )" at bounding box center [272, 177] width 93 height 11
click at [247, 164] on button "Confirm" at bounding box center [272, 177] width 93 height 11
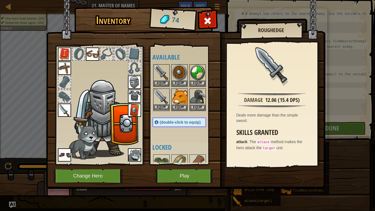
click at [158, 101] on img at bounding box center [161, 96] width 15 height 15
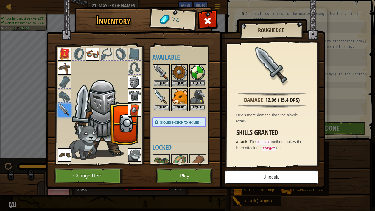
click at [247, 164] on button "Unequip" at bounding box center [271, 177] width 93 height 14
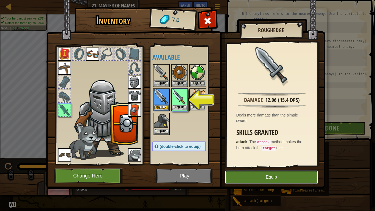
click at [238, 164] on button "Equip" at bounding box center [271, 177] width 93 height 14
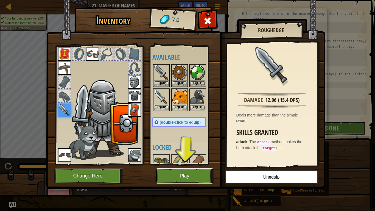
click at [188, 164] on button "Play" at bounding box center [184, 175] width 57 height 15
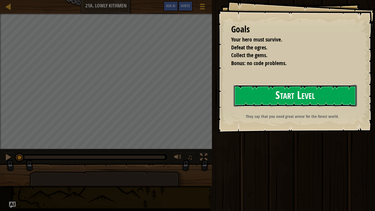
click at [269, 99] on button "Start Level" at bounding box center [295, 96] width 123 height 22
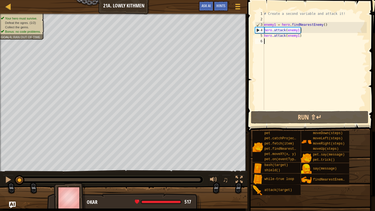
type textarea "f"
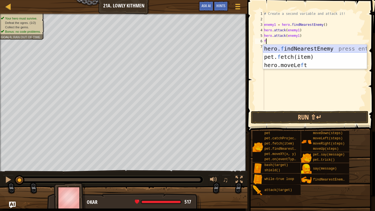
click at [301, 50] on div "hero. f indNearestEnemy press enter pet. f etch(item) press enter hero.moveLe f…" at bounding box center [315, 65] width 104 height 41
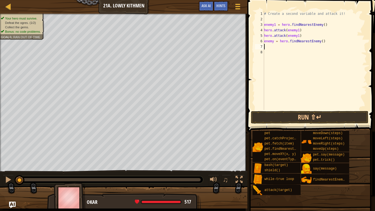
type textarea "h"
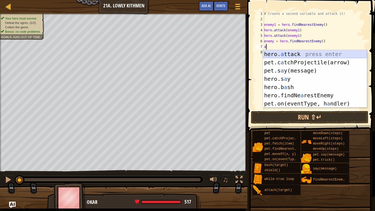
click at [288, 54] on div "hero. a ttack press enter pet.c a tchProjectile(arrow) press enter pet.s a y(me…" at bounding box center [315, 87] width 104 height 74
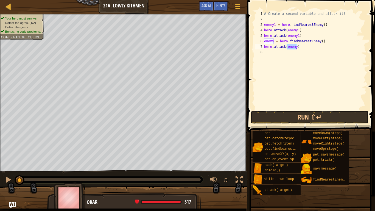
type textarea "hero.attack(enemy)"
click at [295, 48] on div "# Create a second variable and attack it! enemy1 = hero . findNearestEnemy ( ) …" at bounding box center [315, 60] width 104 height 99
click at [270, 54] on div "# Create a second variable and attack it! enemy1 = hero . findNearestEnemy ( ) …" at bounding box center [315, 66] width 104 height 110
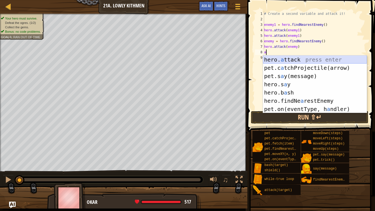
click at [276, 59] on div "hero. a ttack press enter pet.c a tchProjectile(arrow) press enter pet.s a y(me…" at bounding box center [315, 93] width 104 height 74
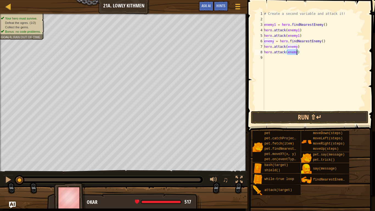
type textarea "hero.attack(enemy)"
click at [294, 54] on div "# Create a second variable and attack it! enemy1 = hero . findNearestEnemy ( ) …" at bounding box center [315, 60] width 104 height 99
click at [273, 58] on div "# Create a second variable and attack it! enemy1 = hero . findNearestEnemy ( ) …" at bounding box center [315, 66] width 104 height 110
click at [268, 60] on div "# Create a second variable and attack it! enemy1 = hero . findNearestEnemy ( ) …" at bounding box center [315, 66] width 104 height 110
click at [291, 117] on button "Run ⇧↵" at bounding box center [310, 117] width 118 height 13
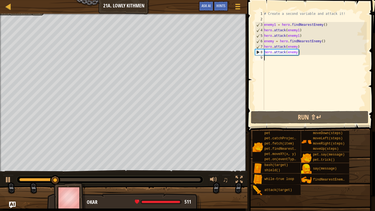
type textarea "h"
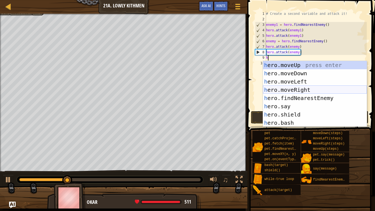
click at [281, 91] on div "h ero.moveUp press enter h ero.moveDown press enter h ero.moveLeft press enter …" at bounding box center [315, 102] width 104 height 82
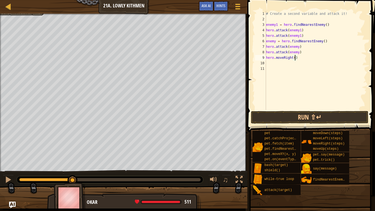
click at [295, 58] on div "# Create a second variable and attack it! enemy1 = hero . findNearestEnemy ( ) …" at bounding box center [316, 66] width 102 height 110
type textarea "hero.moveRight(2)"
click at [267, 62] on div "# Create a second variable and attack it! enemy1 = hero . findNearestEnemy ( ) …" at bounding box center [316, 66] width 102 height 110
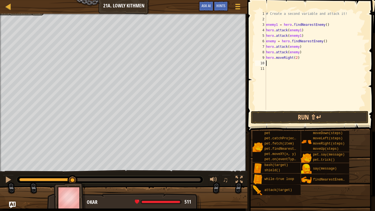
type textarea "h"
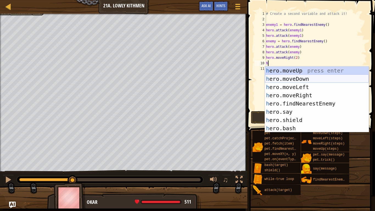
click at [277, 78] on div "h ero.moveUp press enter h ero.moveDown press enter h ero.moveLeft press enter …" at bounding box center [317, 108] width 104 height 82
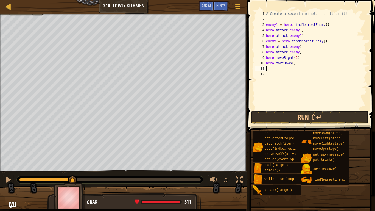
type textarea "h"
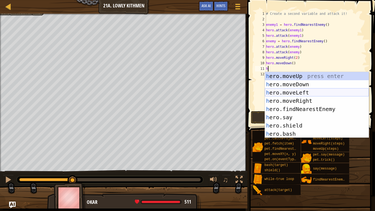
click at [287, 92] on div "h ero.moveUp press enter h ero.moveDown press enter h ero.moveLeft press enter …" at bounding box center [317, 113] width 104 height 82
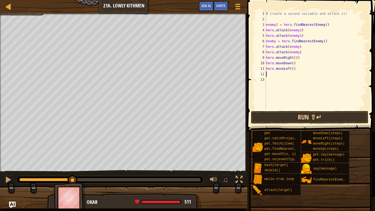
click at [293, 69] on div "# Create a second variable and attack it! enemy1 = hero . findNearestEnemy ( ) …" at bounding box center [316, 66] width 102 height 110
type textarea "hero.moveLeft(2)"
click at [312, 118] on button "Run ⇧↵" at bounding box center [310, 117] width 118 height 13
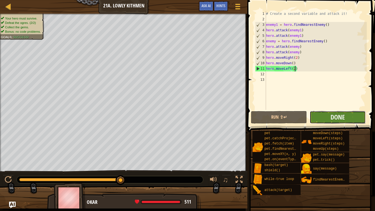
click at [324, 117] on button "Done" at bounding box center [338, 117] width 56 height 13
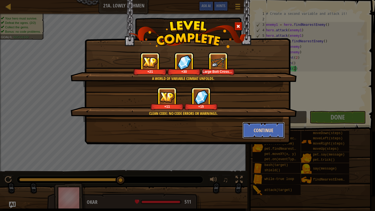
click at [262, 132] on button "Continue" at bounding box center [264, 130] width 43 height 16
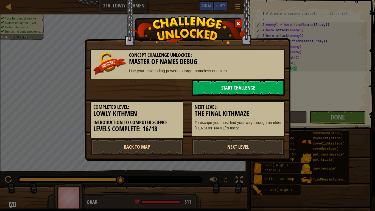
click at [219, 145] on link "Next Level" at bounding box center [238, 147] width 93 height 16
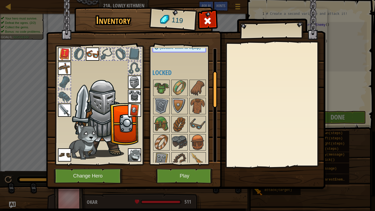
scroll to position [0, 0]
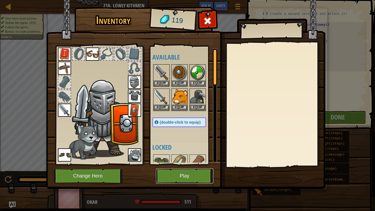
click at [189, 164] on button "Play" at bounding box center [184, 175] width 57 height 15
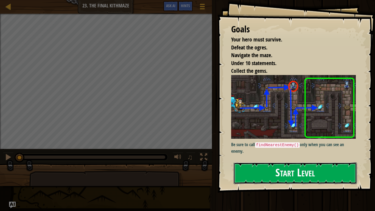
click at [285, 164] on button "Start Level" at bounding box center [295, 173] width 123 height 22
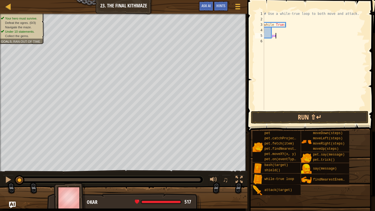
type textarea "p"
click at [274, 31] on div "# Use a while-true loop to both move and attack. while True :" at bounding box center [315, 66] width 104 height 110
click at [269, 43] on div "# Use a while-true loop to both move and attack. while True :" at bounding box center [315, 66] width 104 height 110
type textarea "h"
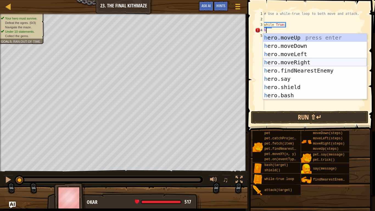
click at [298, 63] on div "h ero.moveUp press enter h ero.moveDown press enter h ero.moveLeft press enter …" at bounding box center [315, 75] width 104 height 82
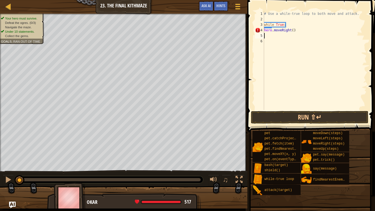
type textarea "h"
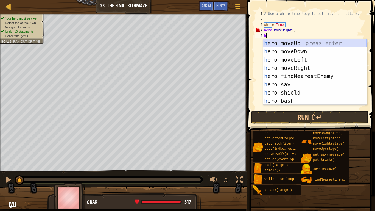
click at [280, 43] on div "h ero.moveUp press enter h ero.moveDown press enter h ero.moveLeft press enter …" at bounding box center [315, 80] width 104 height 82
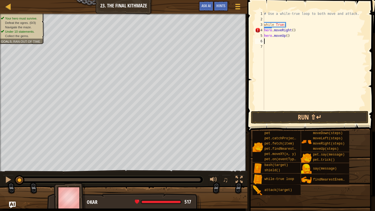
type textarea "h"
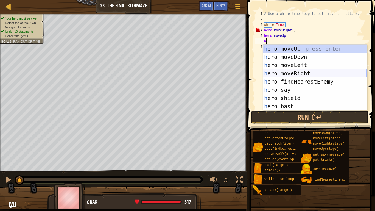
click at [288, 73] on div "h ero.moveUp press enter h ero.moveDown press enter h ero.moveLeft press enter …" at bounding box center [315, 86] width 104 height 82
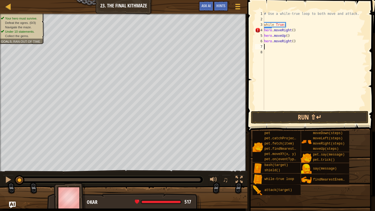
type textarea "h"
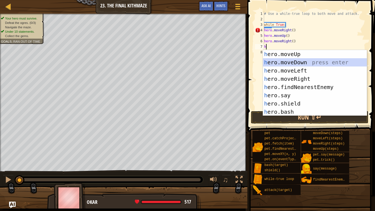
click at [280, 64] on div "h ero.moveUp press enter h ero.moveDown press enter h ero.moveLeft press enter …" at bounding box center [315, 91] width 104 height 82
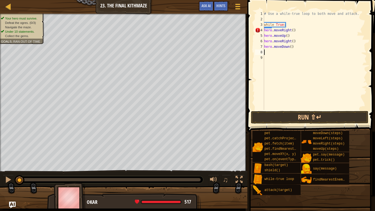
click at [292, 47] on div "# Use a while-true loop to both move and attack. while True : hero . moveRight …" at bounding box center [315, 66] width 104 height 110
type textarea "hero.moveDown(2)"
click at [272, 56] on div "# Use a while-true loop to both move and attack. while True : hero . moveRight …" at bounding box center [315, 66] width 104 height 110
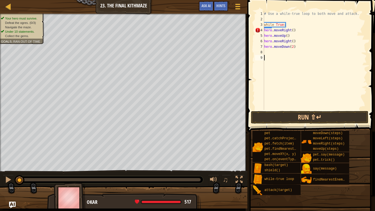
click at [265, 49] on div "# Use a while-true loop to both move and attack. while True : hero . moveRight …" at bounding box center [315, 66] width 104 height 110
type textarea "hero.moveDown(2)"
click at [265, 52] on div "# Use a while-true loop to both move and attack. while True : hero . moveRight …" at bounding box center [315, 66] width 104 height 110
type textarea "h"
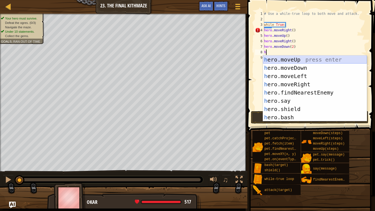
click at [276, 61] on div "h ero.moveUp press enter h ero.moveDown press enter h ero.moveLeft press enter …" at bounding box center [315, 97] width 104 height 82
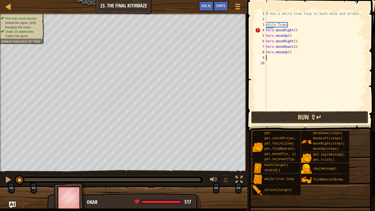
click at [270, 113] on button "Run ⇧↵" at bounding box center [310, 117] width 118 height 13
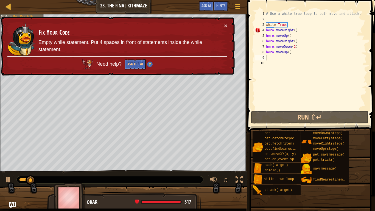
click at [229, 24] on div "× Fix Your Code Empty while statement. Put 4 spaces in front of statements insi…" at bounding box center [117, 45] width 235 height 59
click at [226, 26] on button "×" at bounding box center [225, 26] width 3 height 6
click at [266, 30] on div "# Use a while-true loop to both move and attack. while True : hero . moveRight …" at bounding box center [316, 66] width 102 height 110
click at [225, 27] on button "×" at bounding box center [225, 26] width 3 height 6
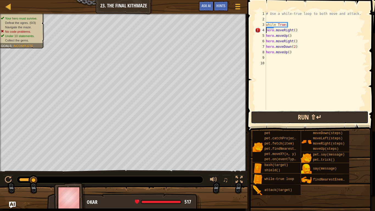
click at [267, 120] on button "Run ⇧↵" at bounding box center [310, 117] width 118 height 13
click at [266, 118] on button "Run ⇧↵" at bounding box center [310, 117] width 118 height 13
click at [293, 120] on button "Run ⇧↵" at bounding box center [310, 117] width 118 height 13
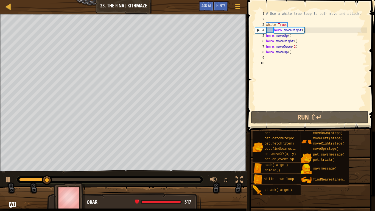
click at [267, 36] on div "# Use a while-true loop to both move and attack. while True : hero . moveRight …" at bounding box center [316, 66] width 102 height 110
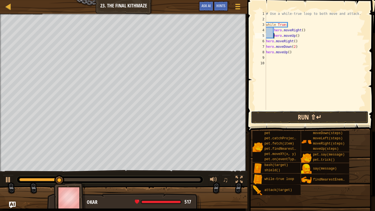
click at [352, 118] on button "Run ⇧↵" at bounding box center [310, 117] width 118 height 13
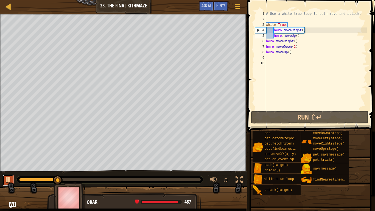
click at [11, 164] on div at bounding box center [8, 179] width 7 height 7
click at [297, 47] on div "# Use a while-true loop to both move and attack. while True : hero . moveRight …" at bounding box center [316, 66] width 102 height 110
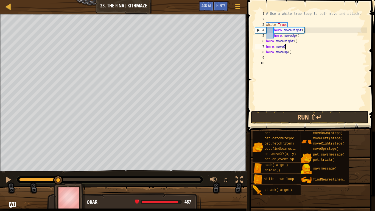
type textarea "h"
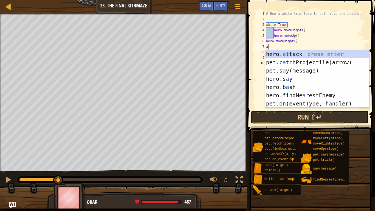
type textarea "a"
click at [283, 0] on body "Map Introduction to Computer Science 23. The Final Kithmaze Game Menu Done Hint…" at bounding box center [187, 0] width 375 height 0
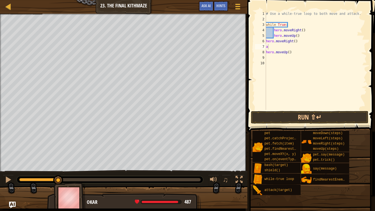
click at [278, 46] on div "# Use a while-true loop to both move and attack. while True : hero . moveRight …" at bounding box center [316, 66] width 102 height 110
type textarea "h"
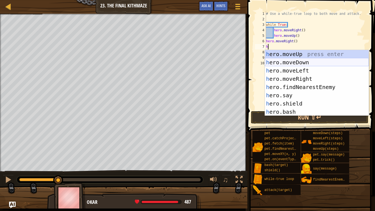
click at [280, 63] on div "h ero.moveUp press enter h ero.moveDown press enter h ero.moveLeft press enter …" at bounding box center [317, 91] width 104 height 82
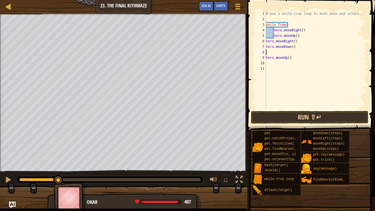
type textarea "h"
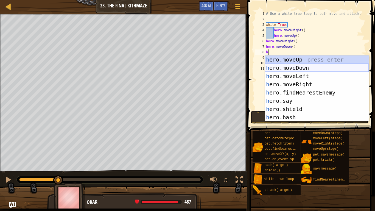
click at [290, 70] on div "h ero.moveUp press enter h ero.moveDown press enter h ero.moveLeft press enter …" at bounding box center [317, 97] width 104 height 82
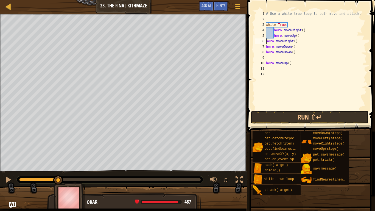
click at [267, 41] on div "# Use a while-true loop to both move and attack. while True : hero . moveRight …" at bounding box center [316, 66] width 102 height 110
click at [266, 46] on div "7" at bounding box center [260, 46] width 11 height 5
click at [267, 52] on div "# Use a while-true loop to both move and attack. while True : hero . moveRight …" at bounding box center [316, 66] width 102 height 110
click at [267, 62] on div "# Use a while-true loop to both move and attack. while True : hero . moveRight …" at bounding box center [316, 66] width 102 height 110
type textarea "hero.moveUp()"
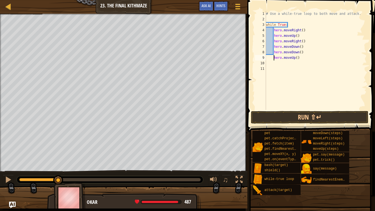
click at [269, 63] on div "# Use a while-true loop to both move and attack. while True : hero . moveRight …" at bounding box center [316, 66] width 102 height 110
type textarea "h"
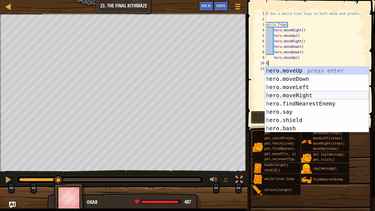
click at [284, 94] on div "h ero.moveUp press enter h ero.moveDown press enter h ero.moveLeft press enter …" at bounding box center [317, 108] width 104 height 82
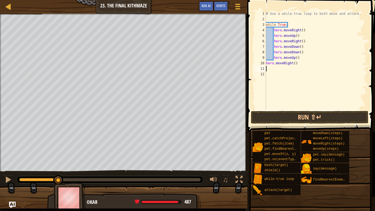
click at [267, 63] on div "# Use a while-true loop to both move and attack. while True : hero . moveRight …" at bounding box center [316, 66] width 102 height 110
type textarea "hero.moveRight()"
click at [266, 67] on div "11" at bounding box center [260, 68] width 11 height 5
click at [285, 115] on button "Run ⇧↵" at bounding box center [310, 117] width 118 height 13
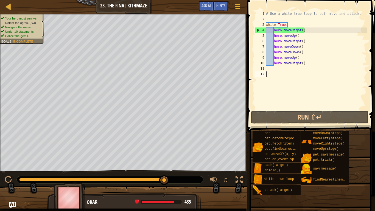
click at [269, 74] on div "# Use a while-true loop to both move and attack. while True : hero . moveRight …" at bounding box center [316, 66] width 102 height 110
type textarea "a"
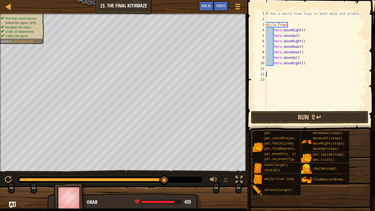
type textarea "f"
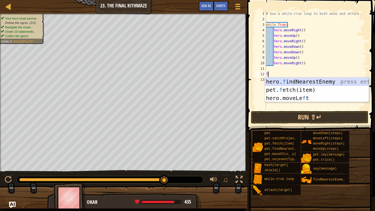
click at [288, 81] on div "hero. f indNearestEnemy press enter pet. f etch(item) press enter hero.moveLe f…" at bounding box center [317, 97] width 104 height 41
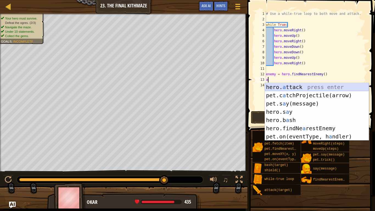
click at [281, 86] on div "hero. a ttack press enter pet.c a tchProjectile(arrow) press enter pet.s a y(me…" at bounding box center [317, 120] width 104 height 74
type textarea "hero.attack(enemy)"
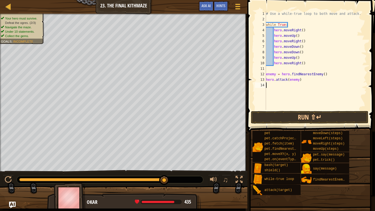
click at [287, 89] on div "# Use a while-true loop to both move and attack. while True : hero . moveRight …" at bounding box center [316, 66] width 102 height 110
type textarea "h"
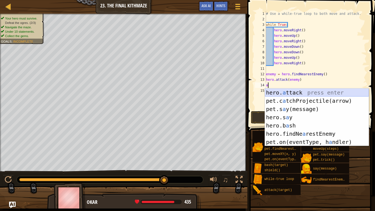
click at [285, 90] on div "hero. a ttack press enter pet.c a tchProjectile(arrow) press enter pet.s a y(me…" at bounding box center [317, 125] width 104 height 74
type textarea "hero.attack(enemy)"
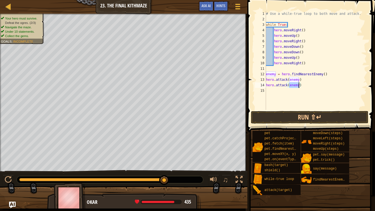
click at [289, 94] on div "# Use a while-true loop to both move and attack. while True : hero . moveRight …" at bounding box center [316, 66] width 102 height 110
click at [286, 115] on button "Run ⇧↵" at bounding box center [310, 117] width 118 height 13
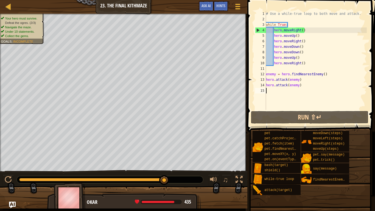
click at [301, 86] on div "# Use a while-true loop to both move and attack. while True : hero . moveRight …" at bounding box center [316, 66] width 102 height 110
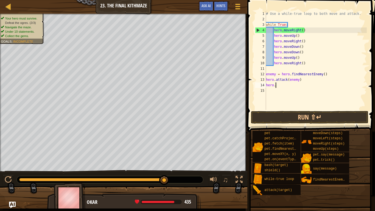
type textarea "h"
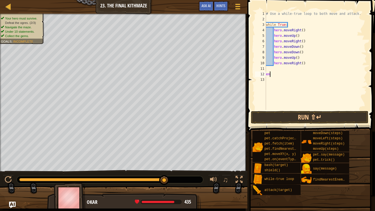
type textarea "e"
click at [267, 67] on div "# Use a while-true loop to both move and attack. while True : hero . moveRight …" at bounding box center [316, 66] width 102 height 110
type textarea "f"
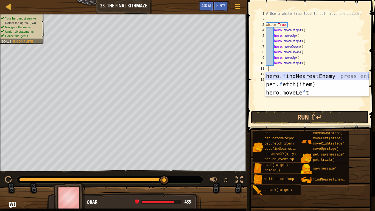
click at [304, 75] on div "hero. f indNearestEnemy press enter pet. f etch(item) press enter hero.moveLe f…" at bounding box center [317, 92] width 104 height 41
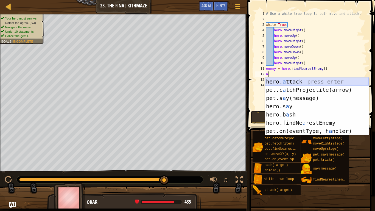
click at [285, 81] on div "hero. a ttack press enter pet.c a tchProjectile(arrow) press enter pet.s a y(me…" at bounding box center [317, 114] width 104 height 74
type textarea "hero.attack(enemy)"
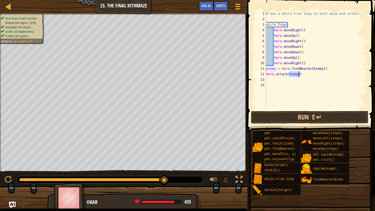
click at [279, 78] on div "# Use a while-true loop to both move and attack. while True : hero . moveRight …" at bounding box center [316, 66] width 102 height 110
type textarea "h"
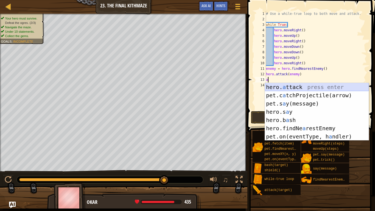
click at [290, 90] on div "hero. a ttack press enter pet.c a tchProjectile(arrow) press enter pet.s a y(me…" at bounding box center [317, 120] width 104 height 74
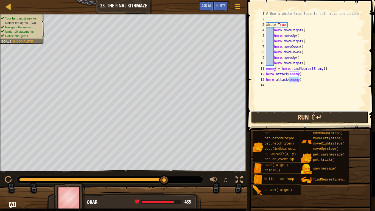
click at [292, 115] on button "Run ⇧↵" at bounding box center [310, 117] width 118 height 13
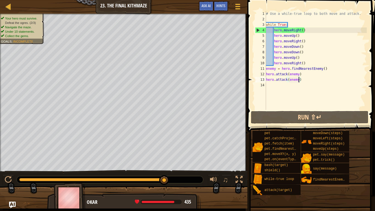
click at [304, 80] on div "# Use a while-true loop to both move and attack. while True : hero . moveRight …" at bounding box center [316, 66] width 102 height 110
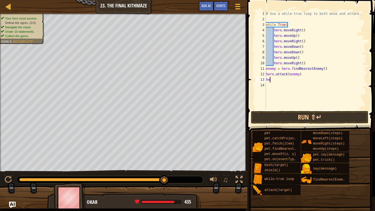
type textarea "h"
type textarea "e"
type textarea "h"
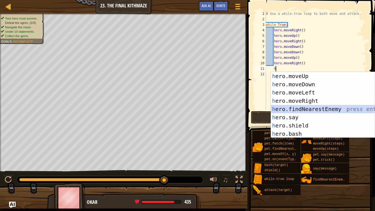
click at [302, 109] on div "h ero.moveUp press enter h ero.moveDown press enter h ero.moveLeft press enter …" at bounding box center [323, 113] width 104 height 82
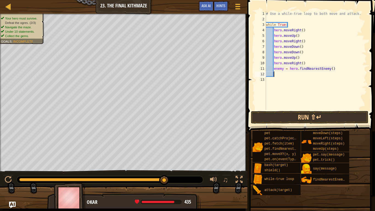
type textarea "h"
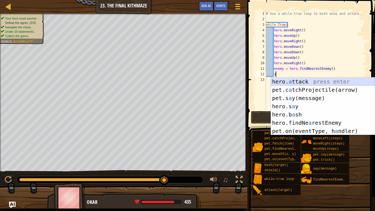
click at [295, 82] on div "hero. a ttack press enter pet.c a tchProjectile(arrow) press enter pet.s a y(me…" at bounding box center [323, 114] width 104 height 74
type textarea "hero.attack(enemy)"
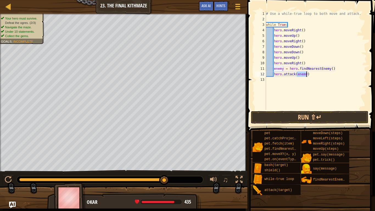
click at [281, 81] on div "# Use a while-true loop to both move and attack. while True : hero . moveRight …" at bounding box center [316, 66] width 102 height 110
type textarea "h"
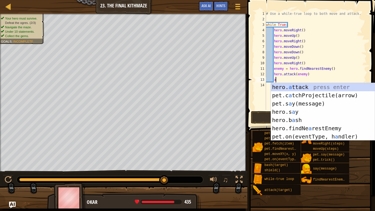
scroll to position [2, 1]
click at [281, 88] on div "hero. a ttack press enter pet.c a tchProjectile(arrow) press enter pet.s a y(me…" at bounding box center [323, 120] width 104 height 74
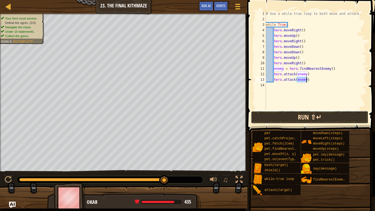
click at [288, 115] on button "Run ⇧↵" at bounding box center [310, 117] width 118 height 13
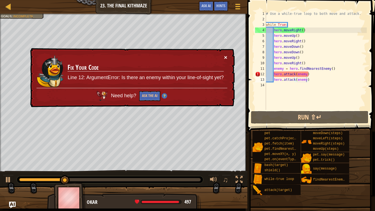
click at [226, 56] on button "×" at bounding box center [225, 58] width 3 height 6
click at [311, 75] on div "# Use a while-true loop to both move and attack. while True : hero . moveRight …" at bounding box center [316, 66] width 102 height 110
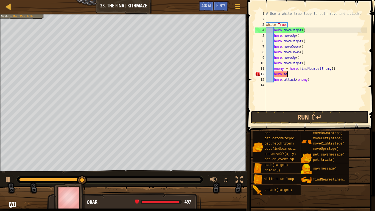
type textarea "h"
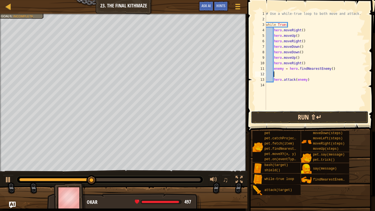
click at [276, 117] on button "Run ⇧↵" at bounding box center [310, 117] width 118 height 13
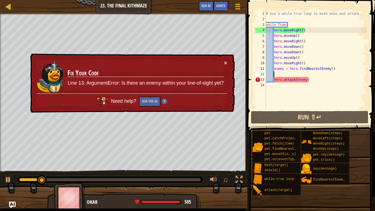
click at [228, 62] on div "× Fix Your Code Line 13: ArgumentError: Is there an enemy within your line-of-s…" at bounding box center [132, 83] width 206 height 60
click at [226, 63] on button "×" at bounding box center [225, 63] width 3 height 6
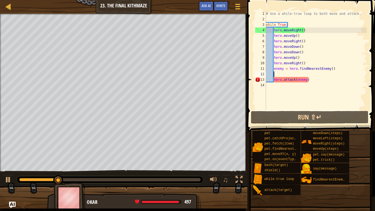
click at [307, 80] on div "# Use a while-true loop to both move and attack. while True : hero . moveRight …" at bounding box center [316, 66] width 102 height 110
click at [311, 79] on div "# Use a while-true loop to both move and attack. while True : hero . moveRight …" at bounding box center [316, 66] width 102 height 110
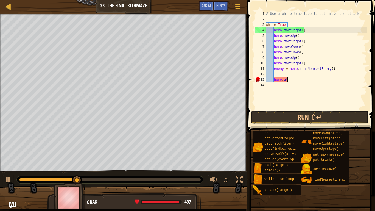
type textarea "h"
